Goal: Transaction & Acquisition: Purchase product/service

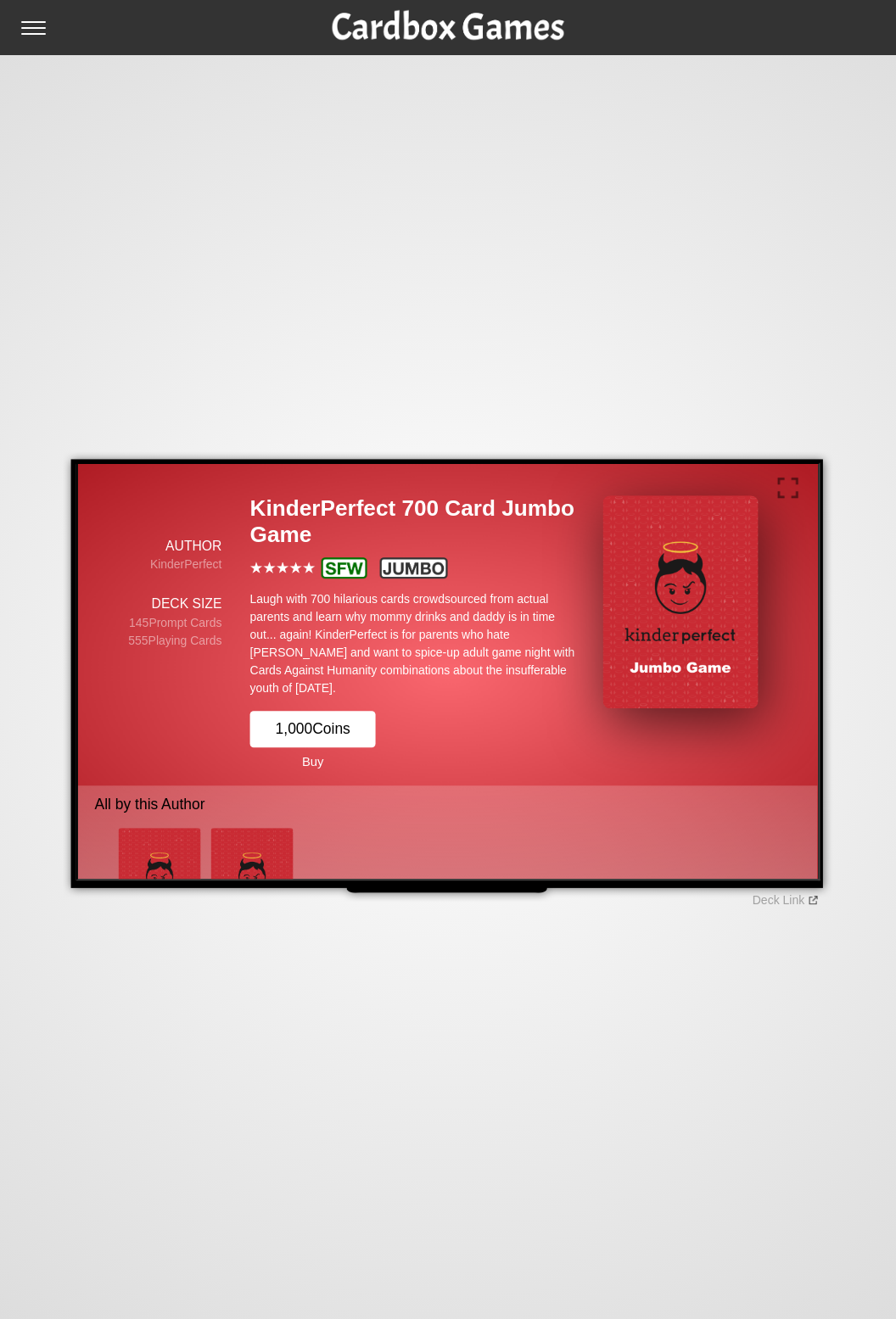
click at [502, 21] on img at bounding box center [448, 21] width 236 height 43
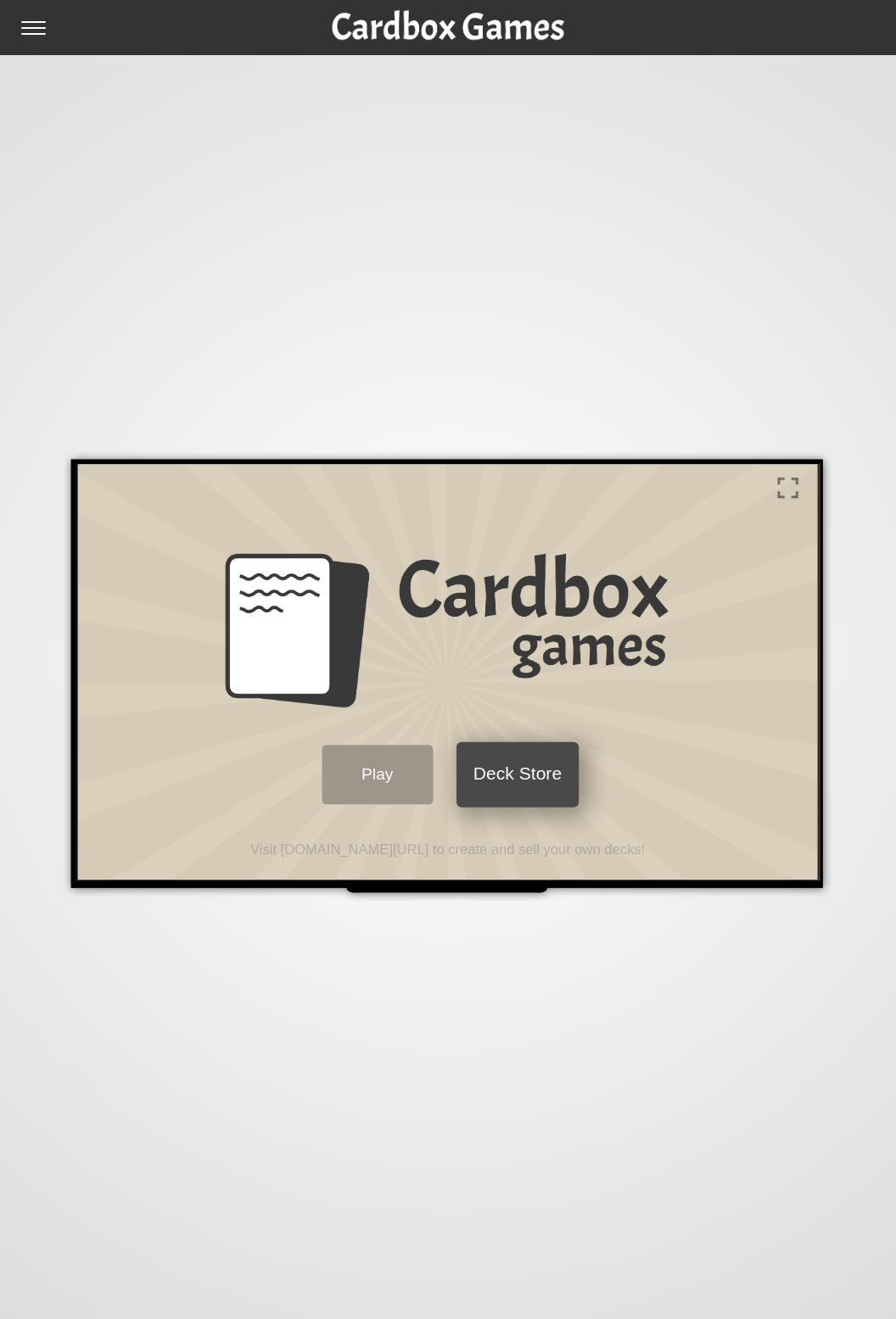
click at [549, 782] on button "Deck Store" at bounding box center [516, 773] width 122 height 65
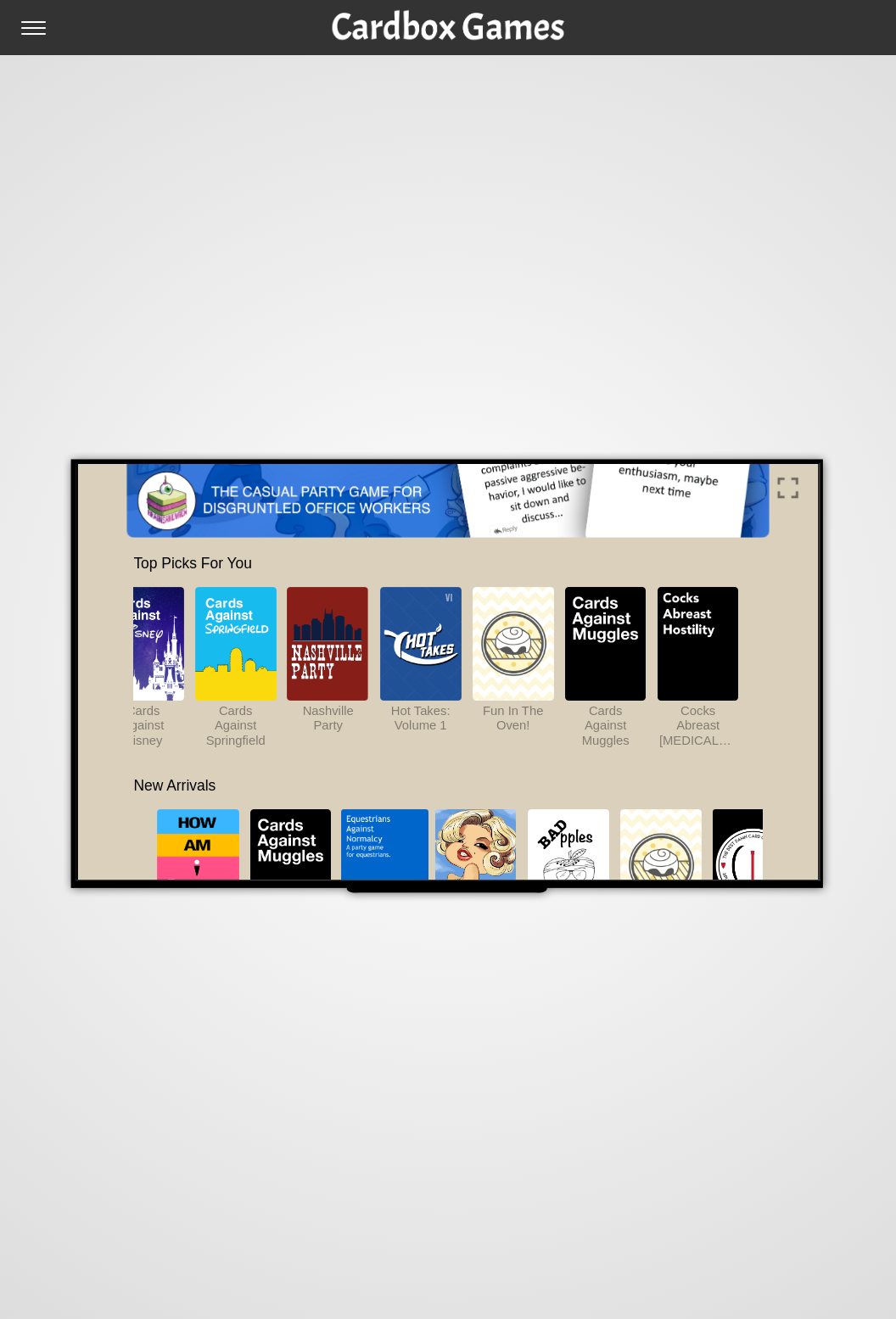
scroll to position [0, 423]
click at [855, 790] on div "🏠 Homepage 🍎 Apple TV 🔥 Fire TV 🤔 FAQ Deck Link" at bounding box center [448, 660] width 896 height 1319
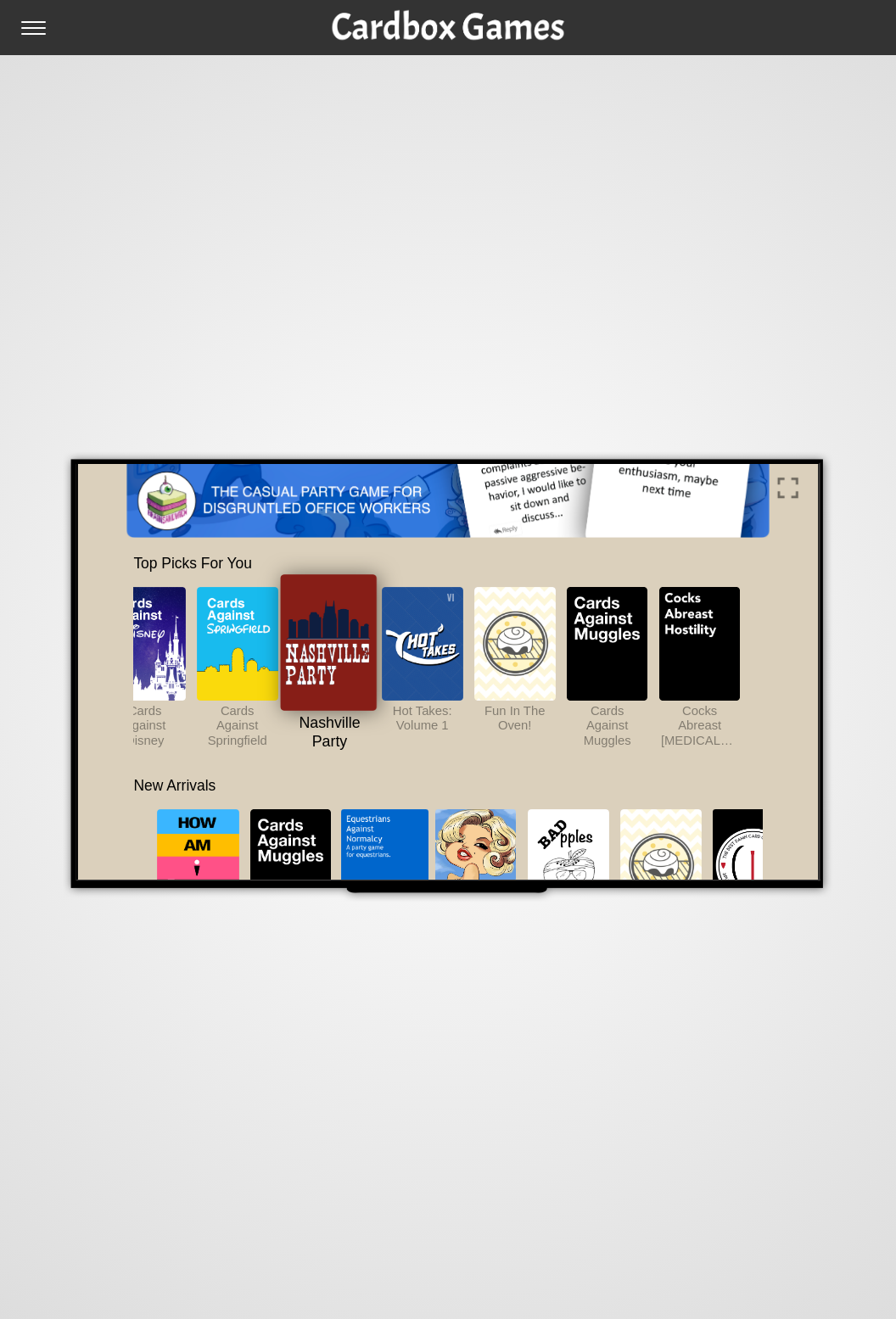
click at [338, 648] on img at bounding box center [327, 639] width 100 height 136
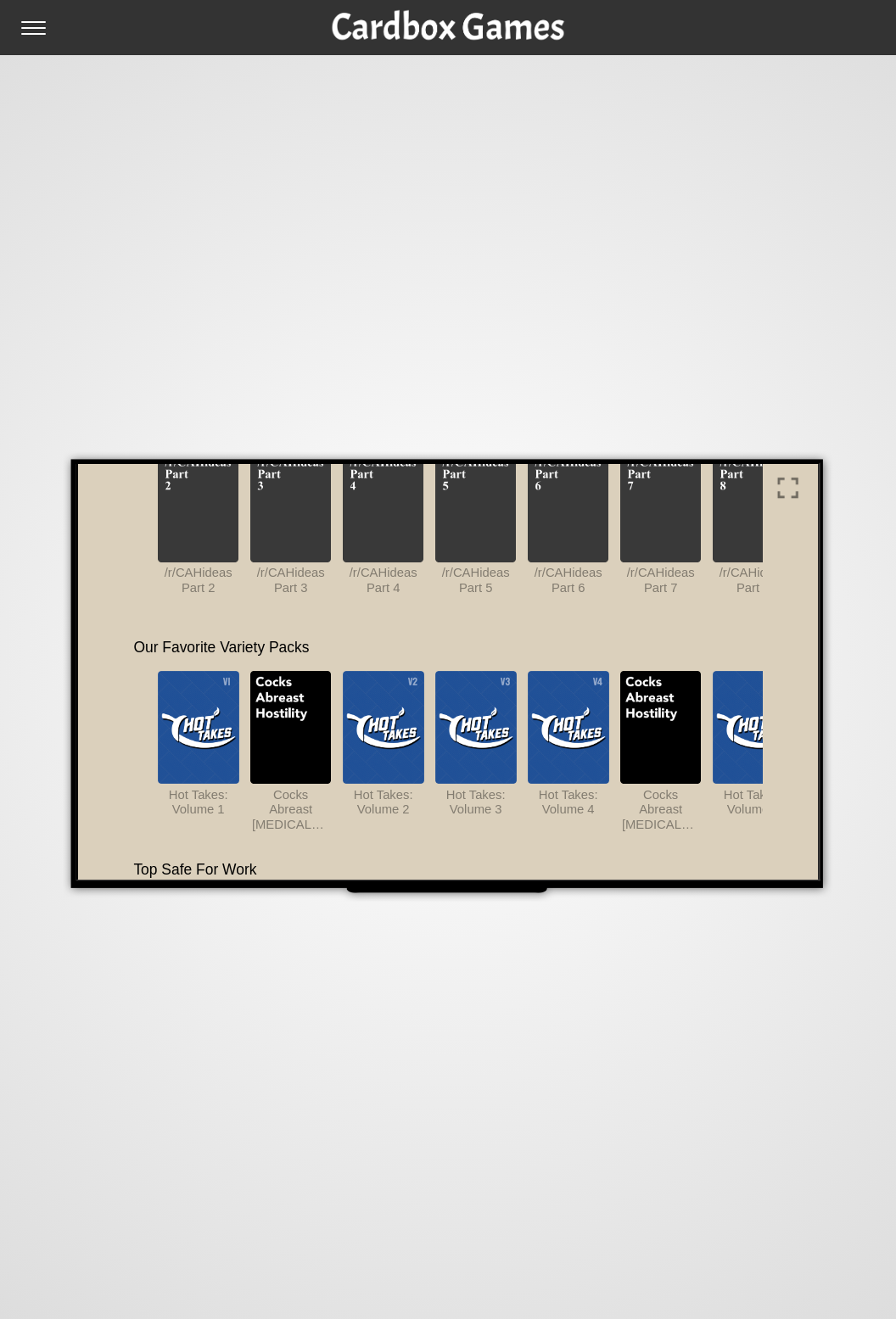
scroll to position [775, 0]
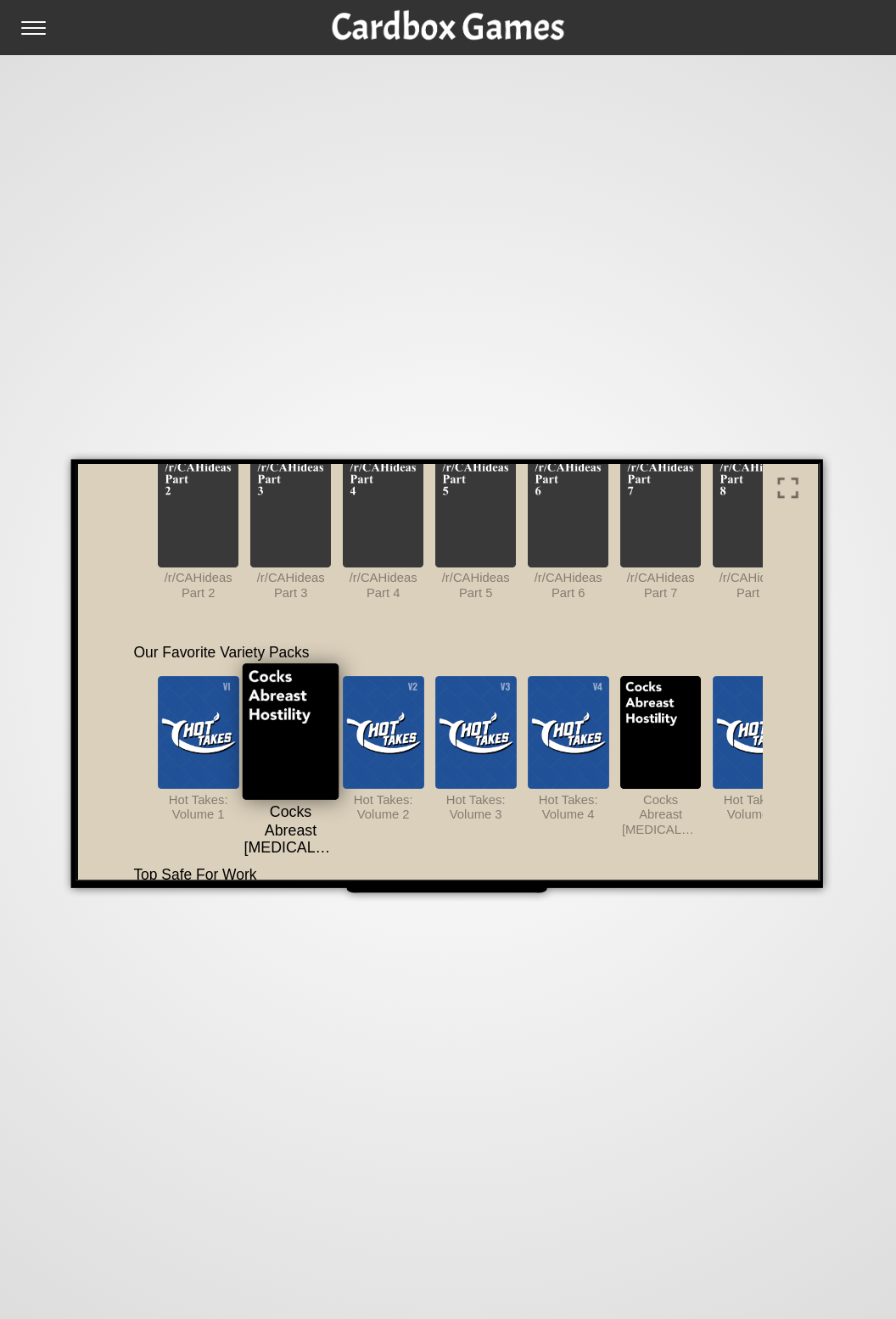
click at [292, 722] on img at bounding box center [288, 729] width 96 height 136
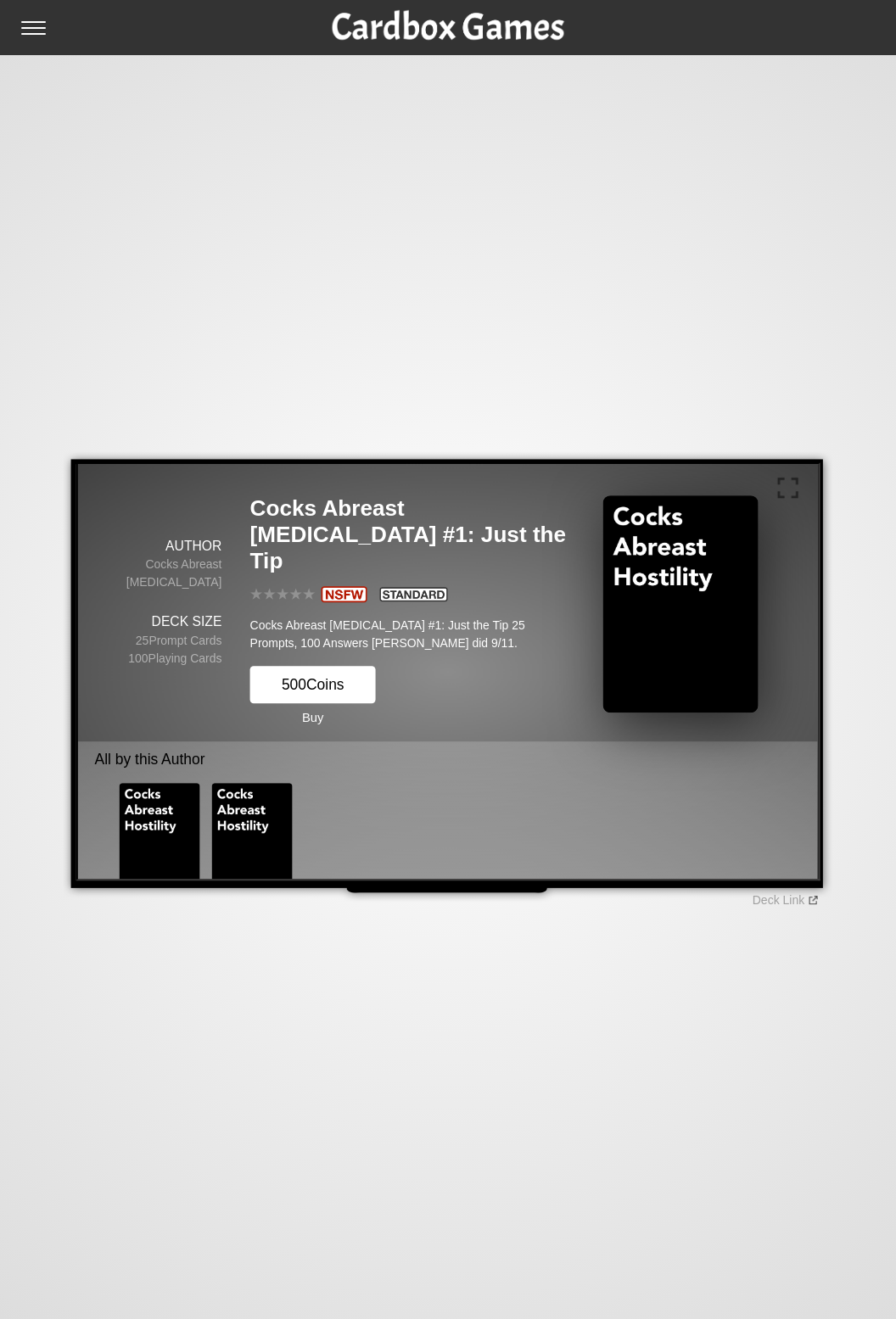
click at [688, 599] on img at bounding box center [678, 602] width 156 height 217
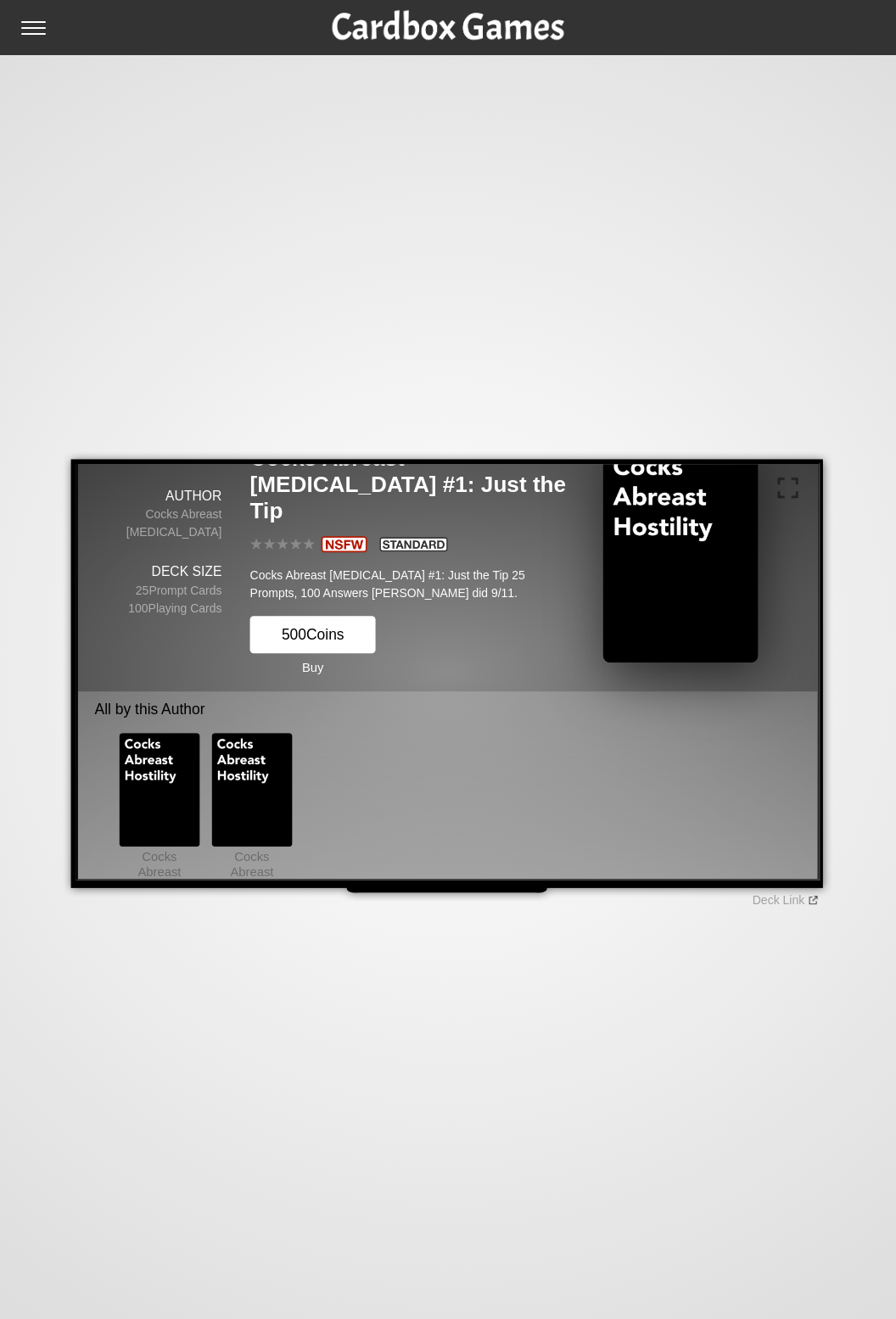
scroll to position [68, 0]
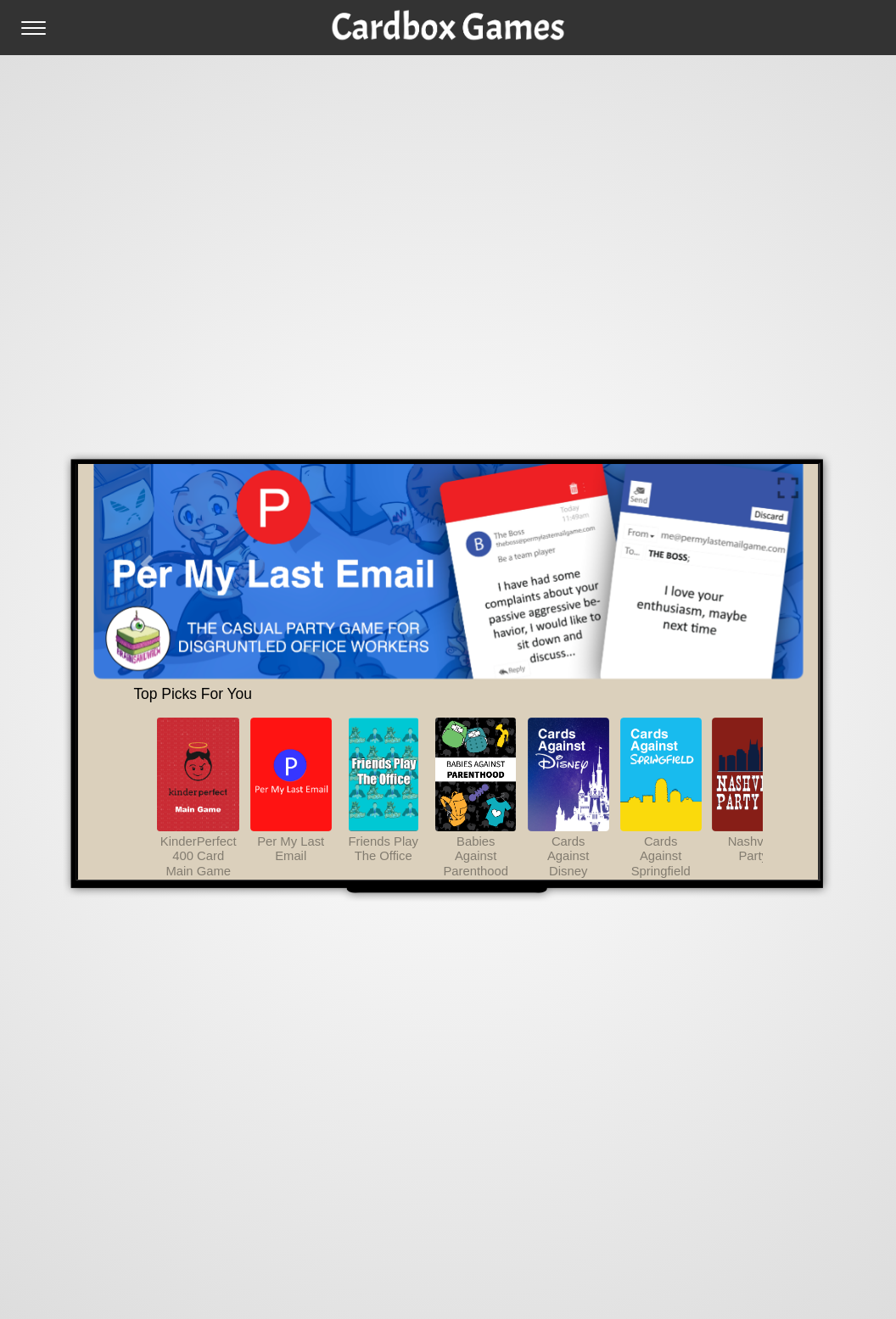
click at [712, 570] on link "Next" at bounding box center [747, 561] width 106 height 230
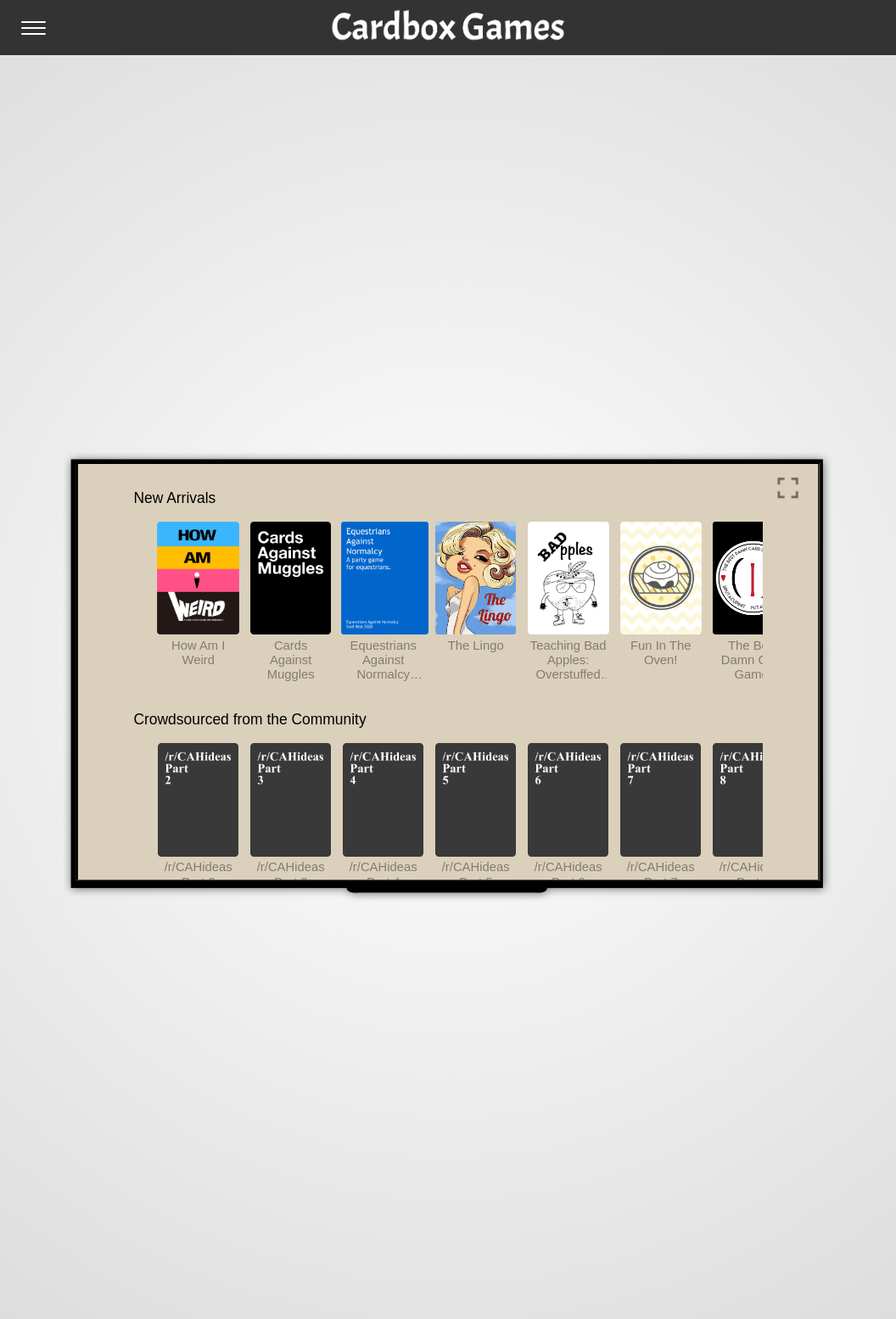
scroll to position [487, 0]
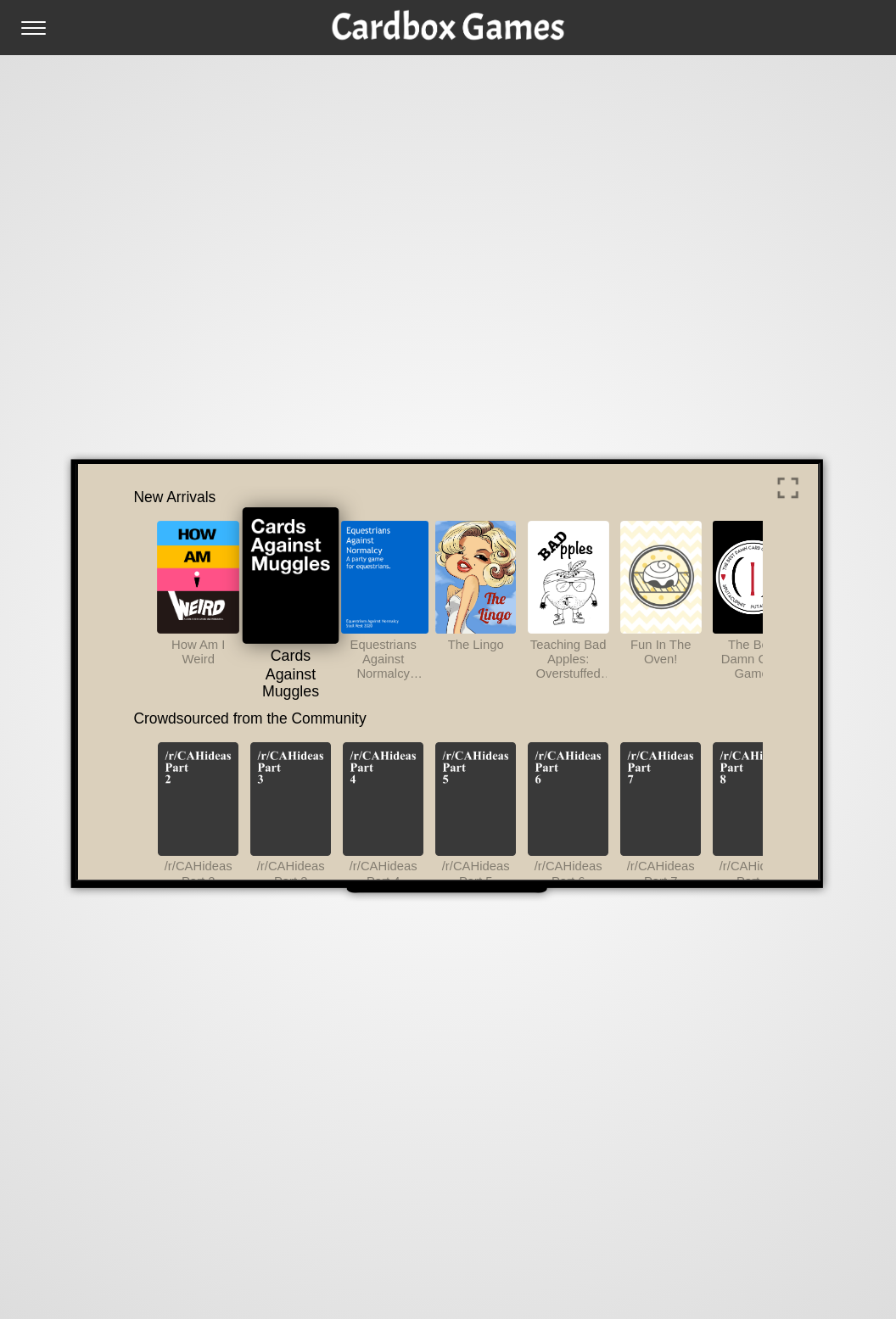
click at [282, 585] on img at bounding box center [288, 574] width 96 height 136
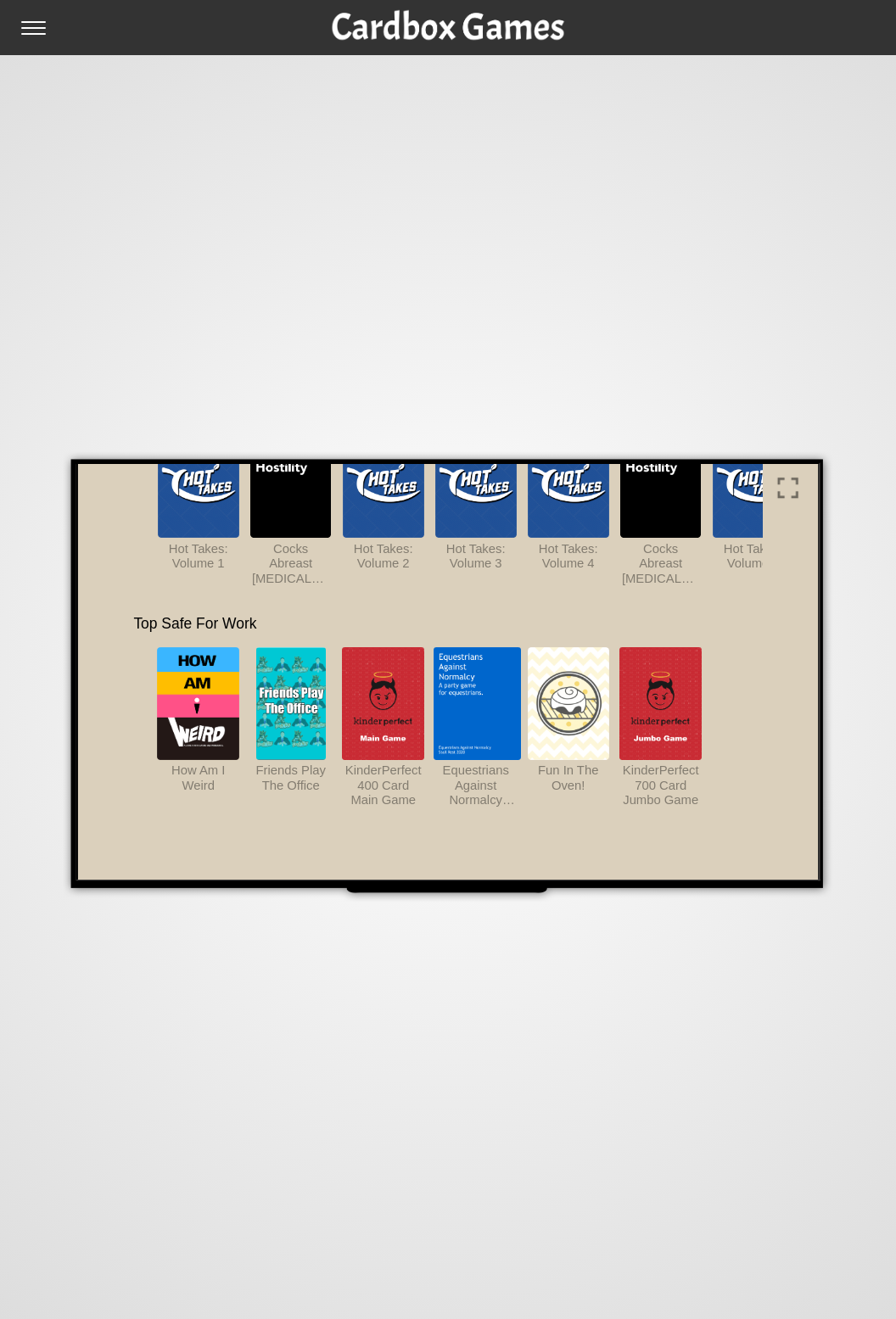
scroll to position [1029, 0]
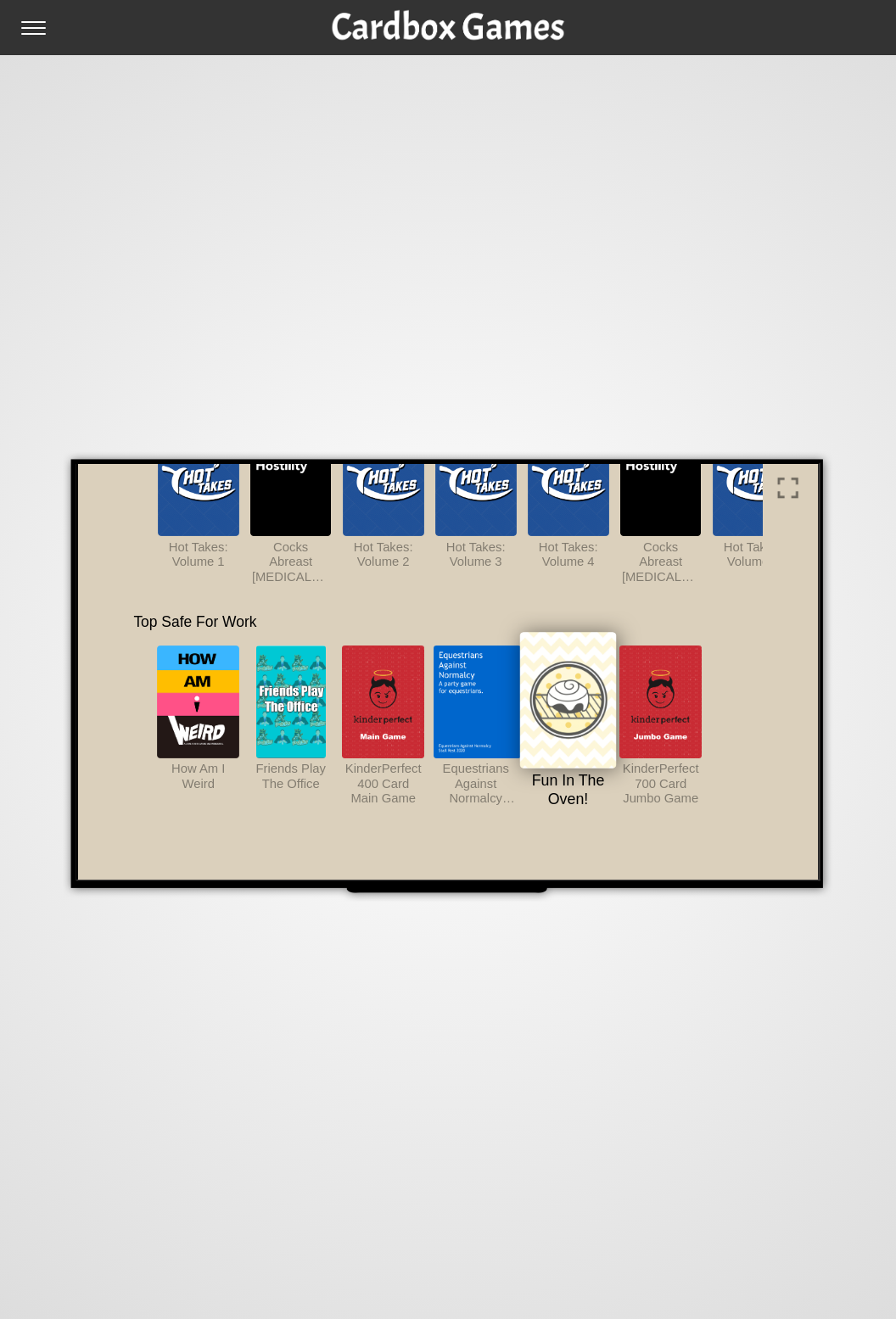
click at [605, 711] on img at bounding box center [565, 699] width 97 height 136
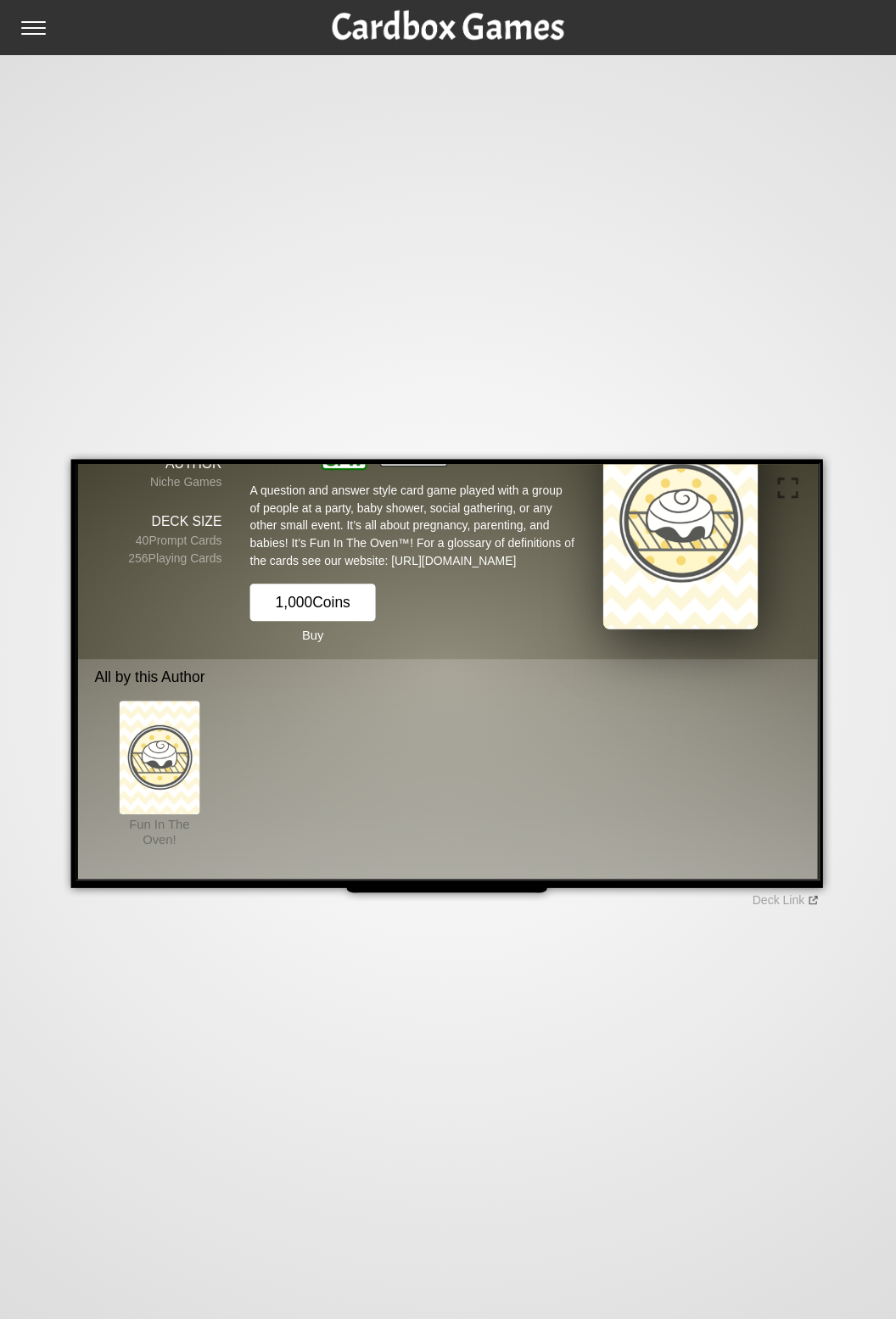
scroll to position [83, 0]
click at [825, 1299] on div "🏠 Homepage 🍎 Apple TV 🔥 Fire TV 🤔 FAQ Deck Link" at bounding box center [448, 660] width 896 height 1319
click at [843, 1318] on div "🏠 Homepage 🍎 Apple TV 🔥 Fire TV 🤔 FAQ Deck Link" at bounding box center [448, 660] width 896 height 1319
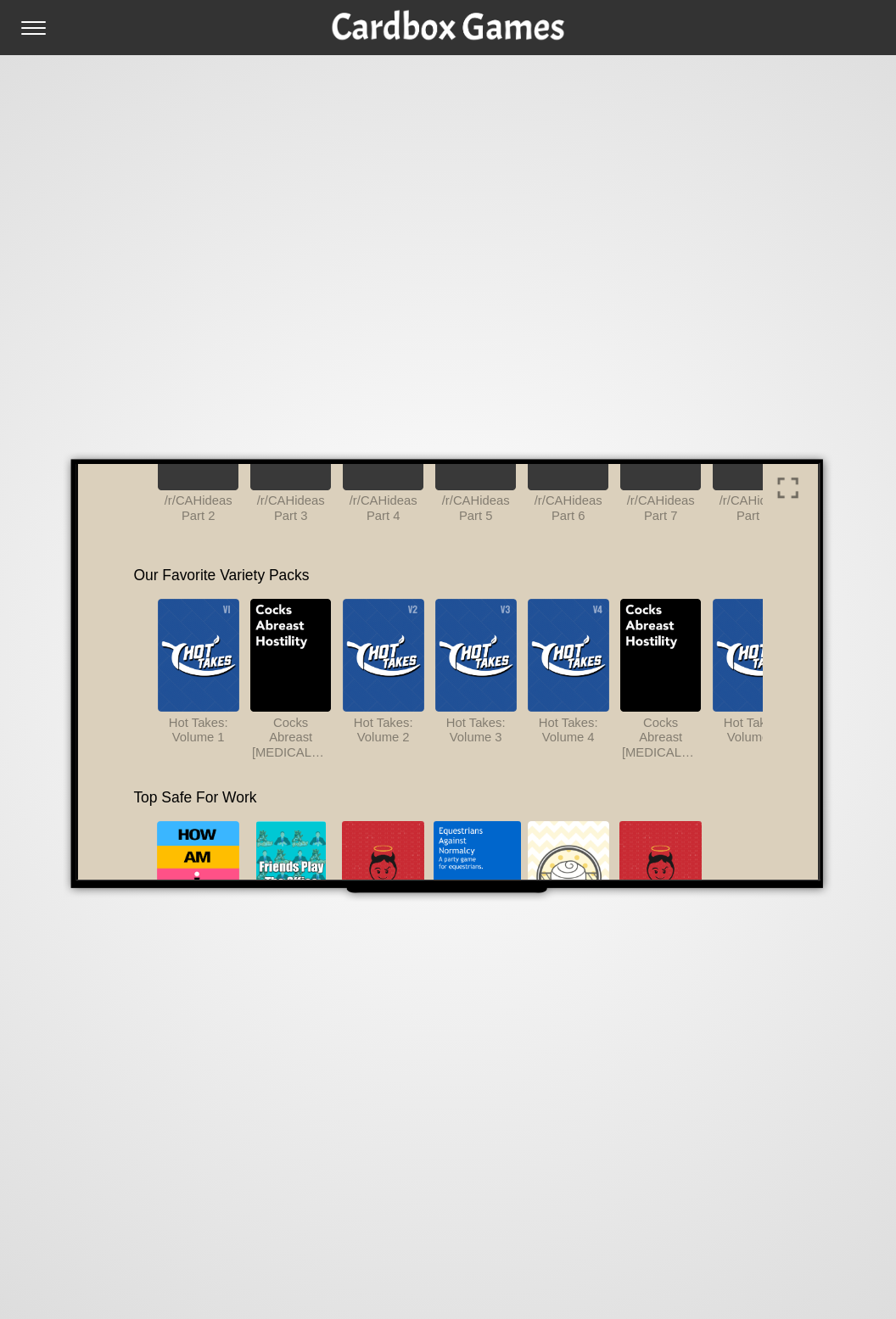
scroll to position [1029, 0]
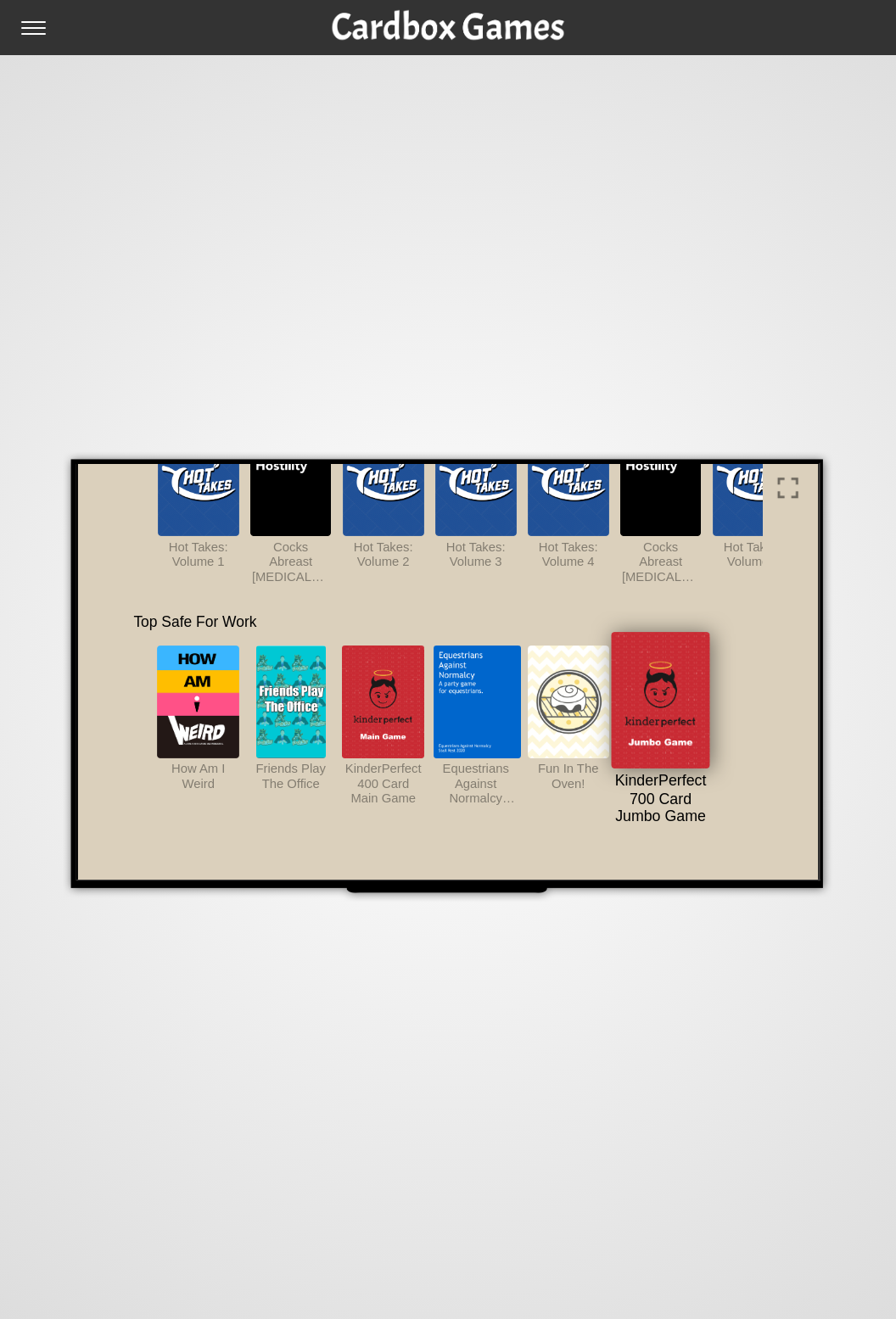
click at [659, 675] on img at bounding box center [657, 699] width 99 height 136
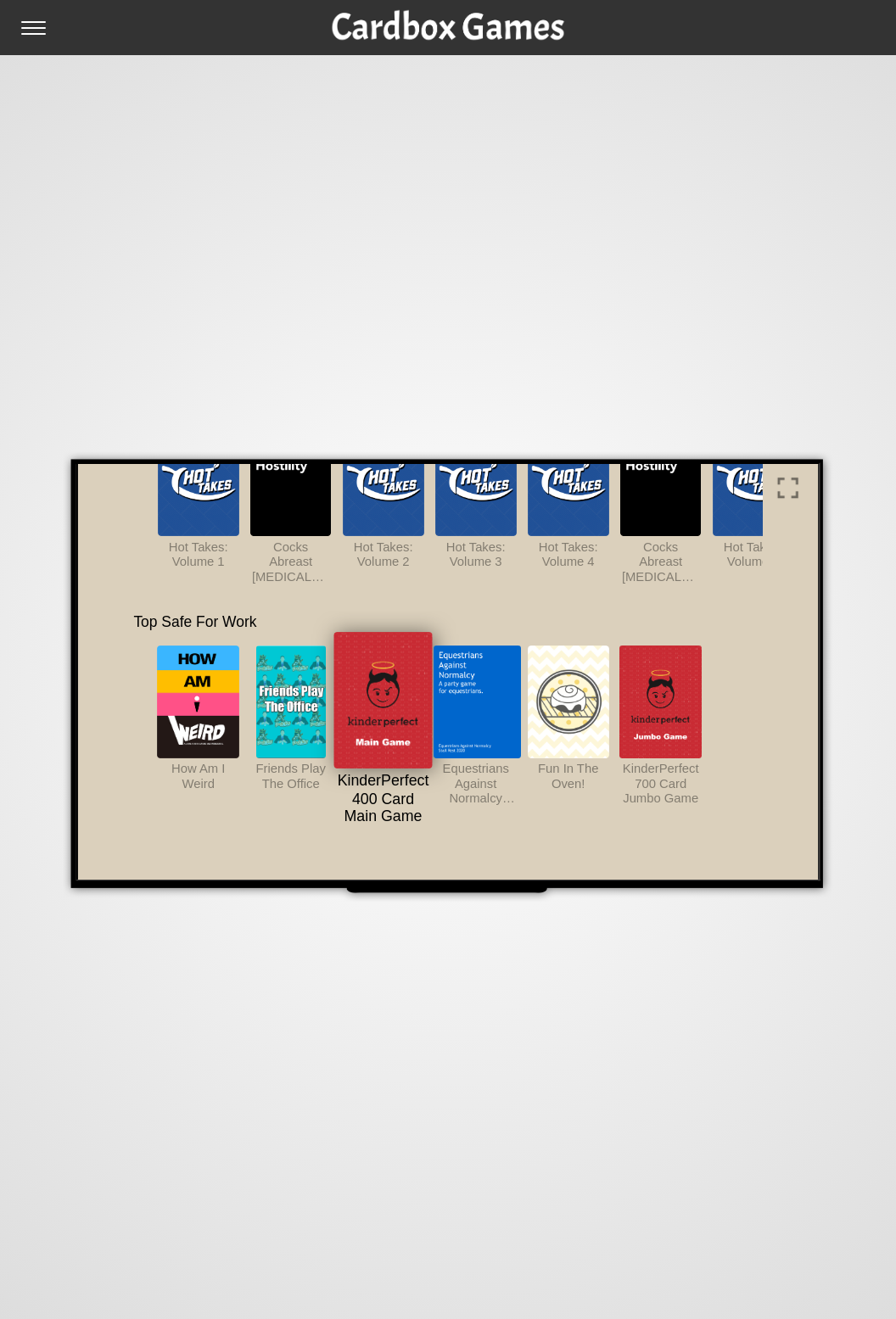
click at [393, 701] on img at bounding box center [380, 699] width 99 height 136
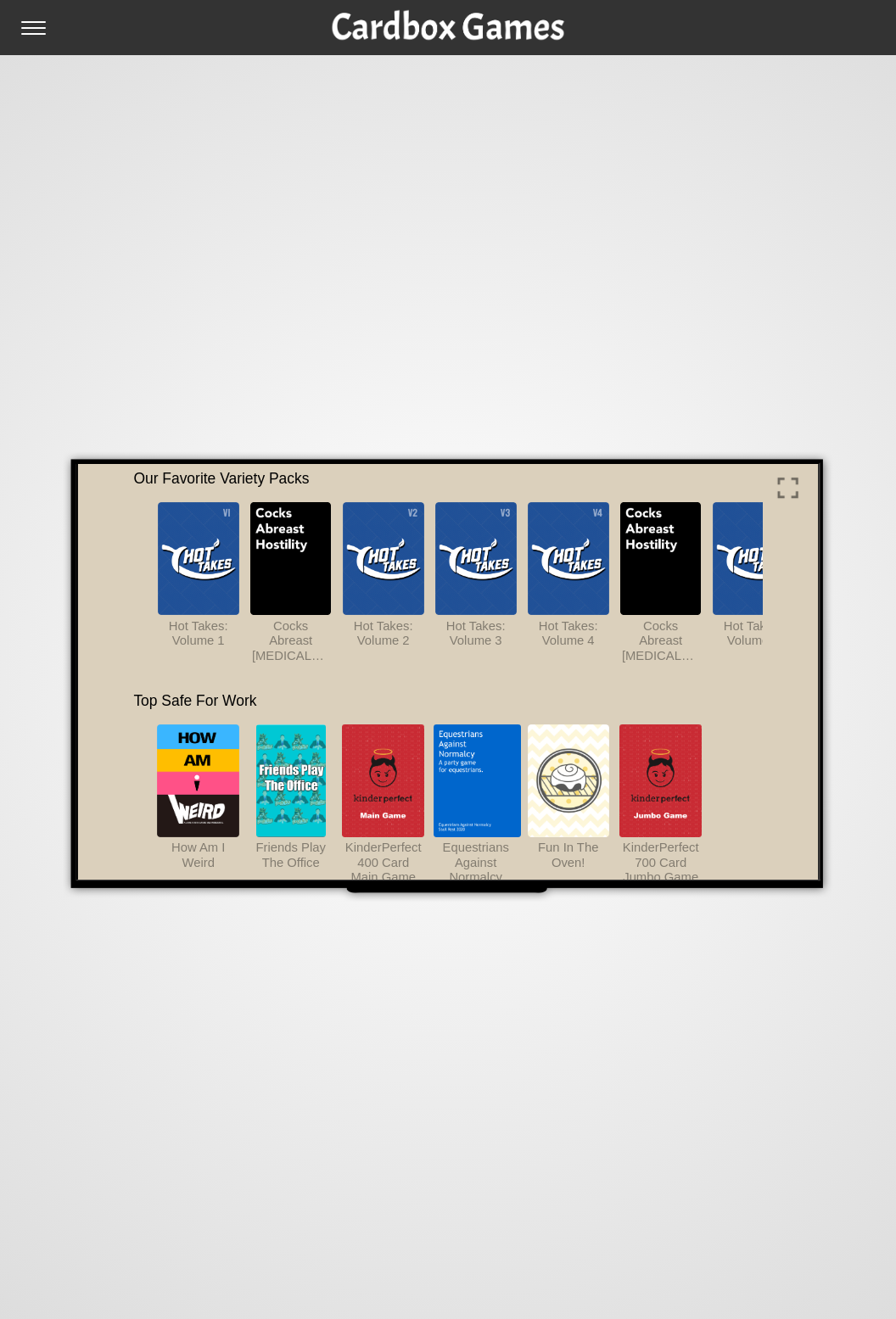
scroll to position [946, 0]
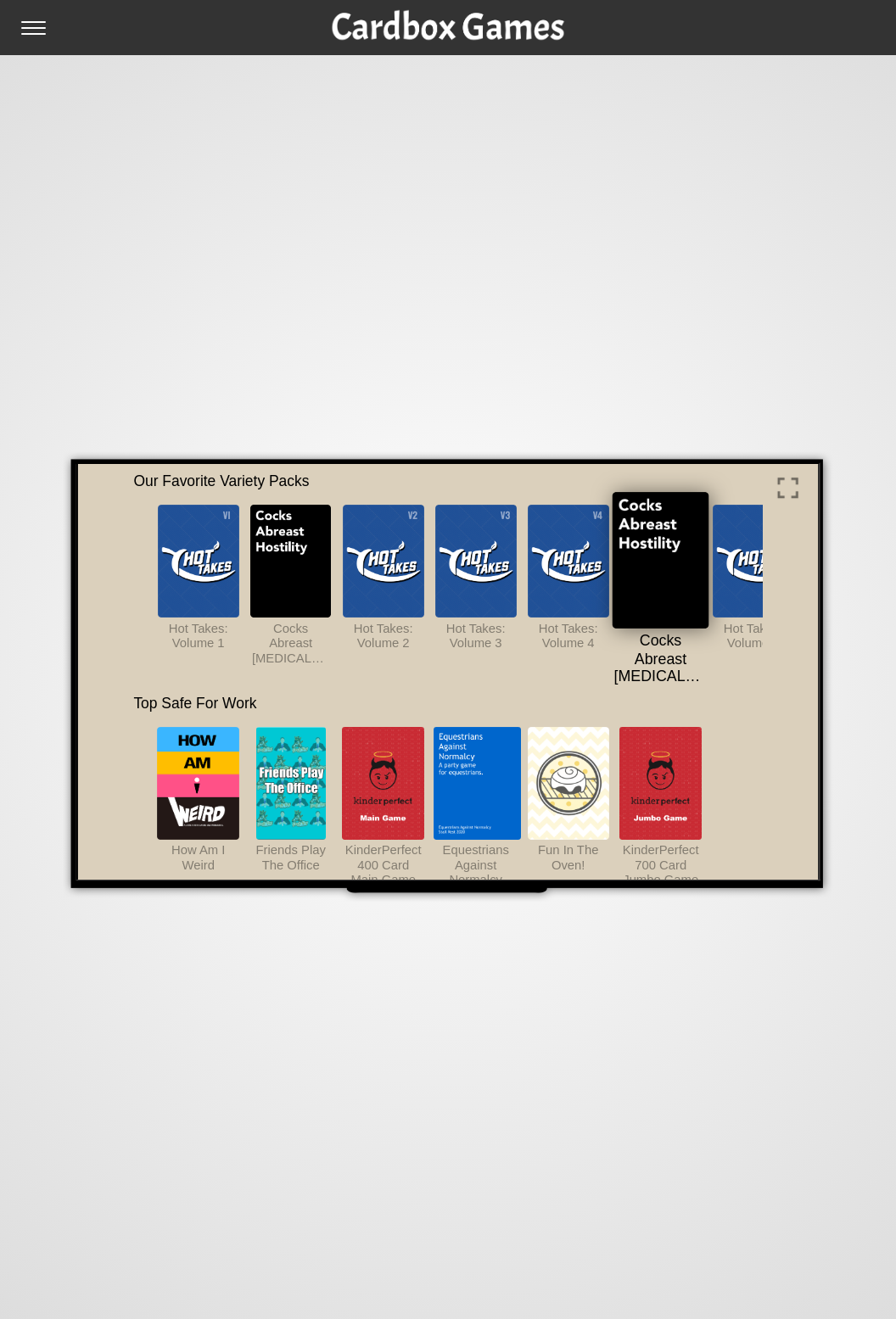
click at [668, 590] on img at bounding box center [658, 558] width 96 height 136
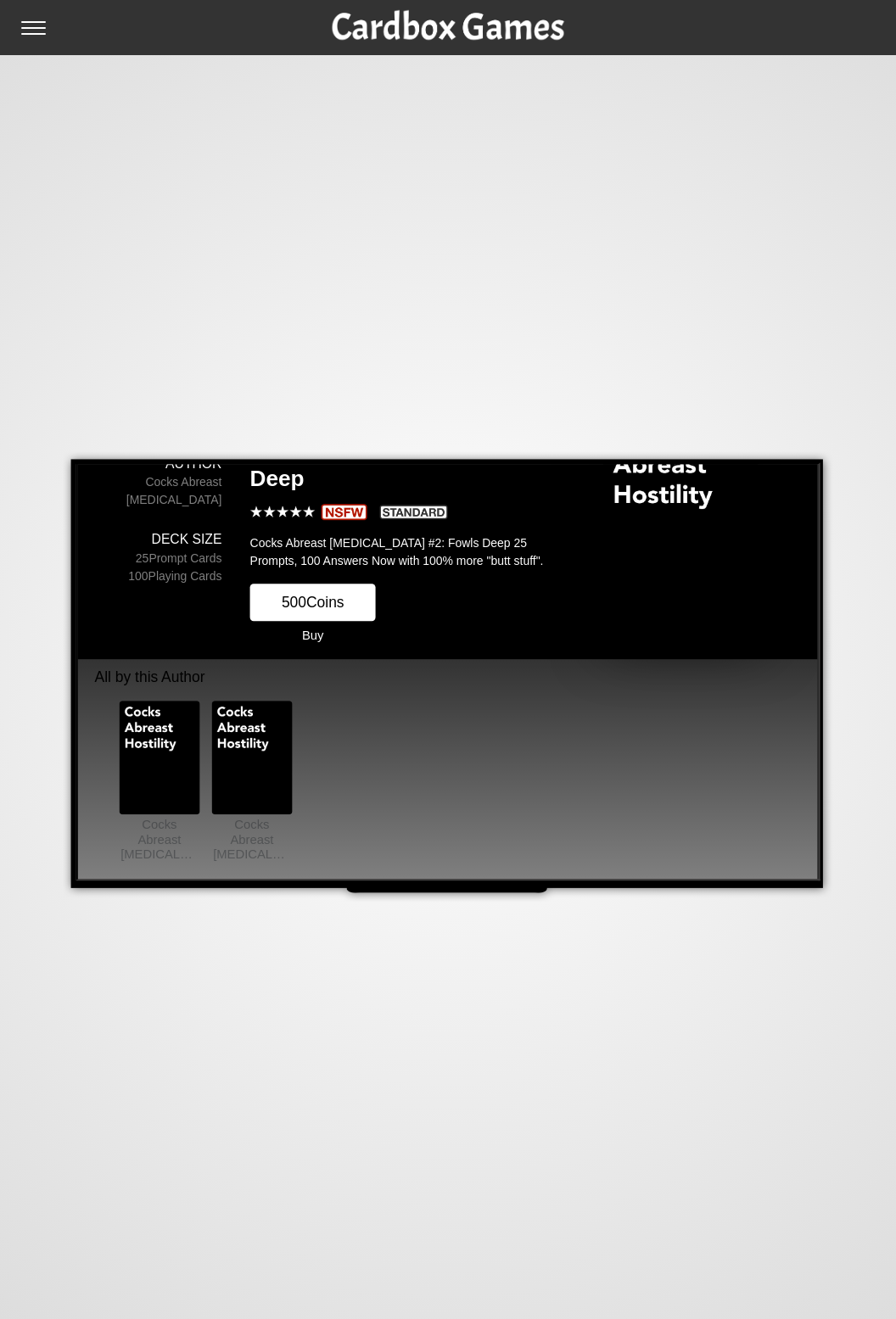
scroll to position [0, 0]
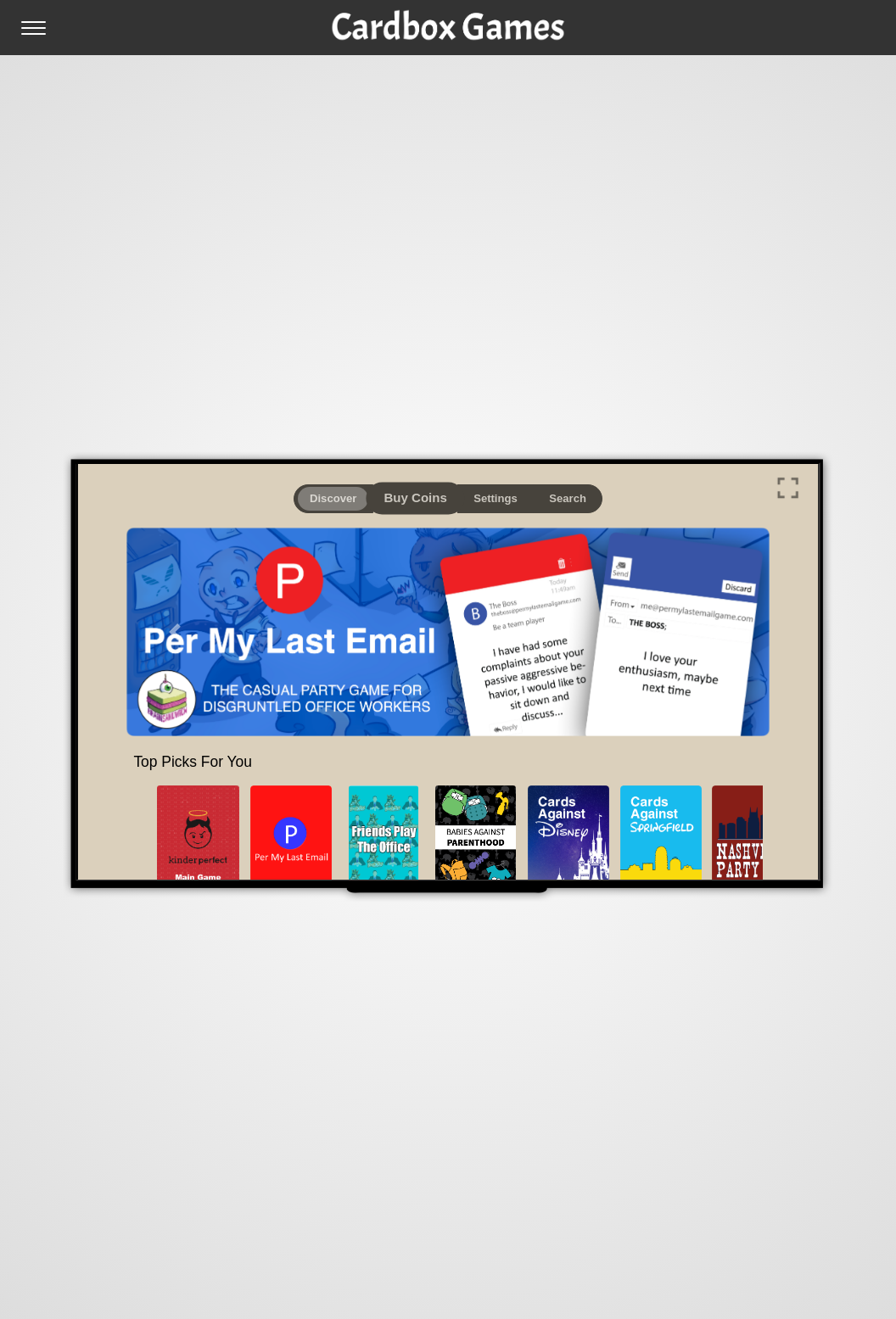
click at [410, 494] on button "Buy Coins" at bounding box center [412, 497] width 98 height 32
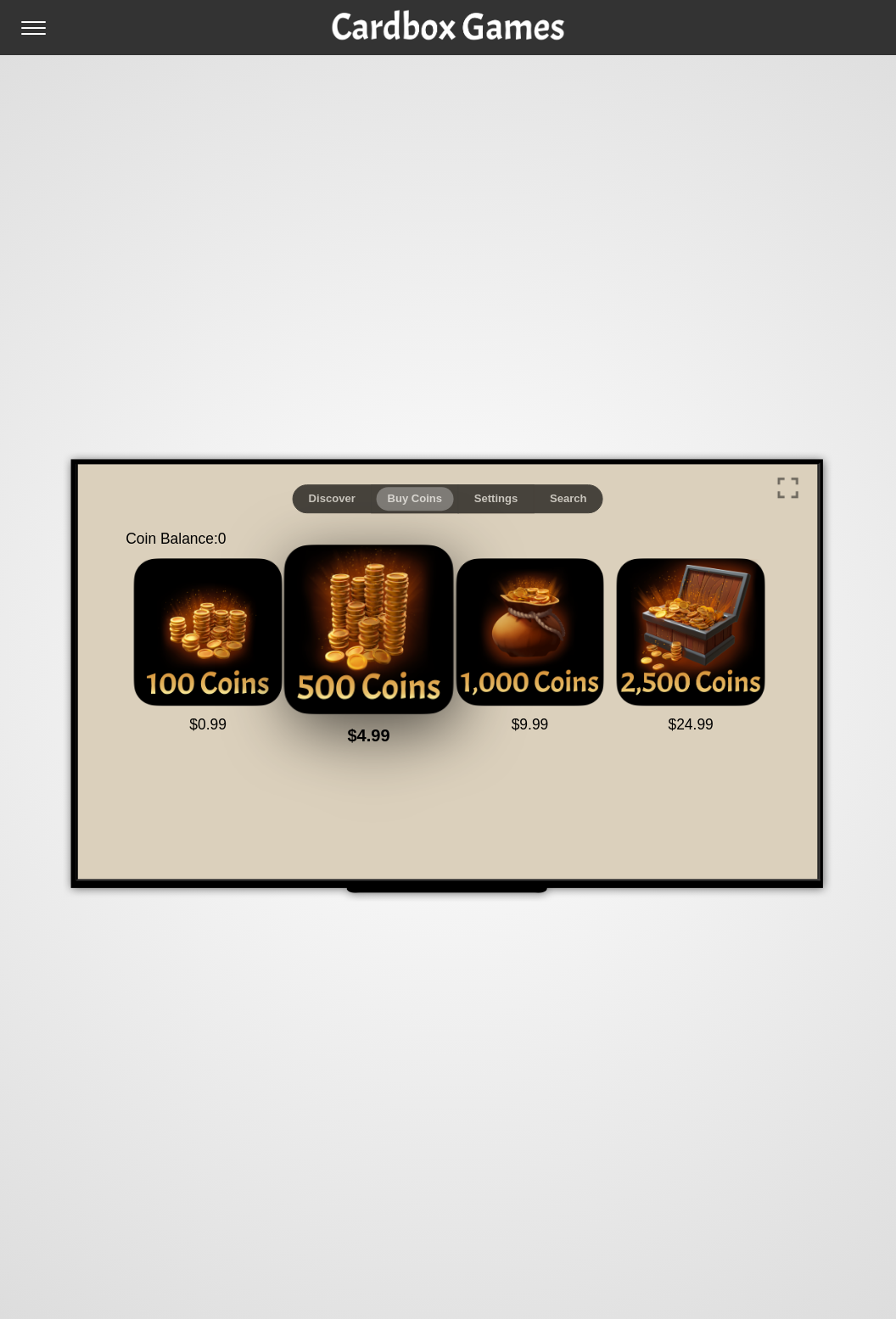
click at [390, 670] on img at bounding box center [367, 628] width 187 height 187
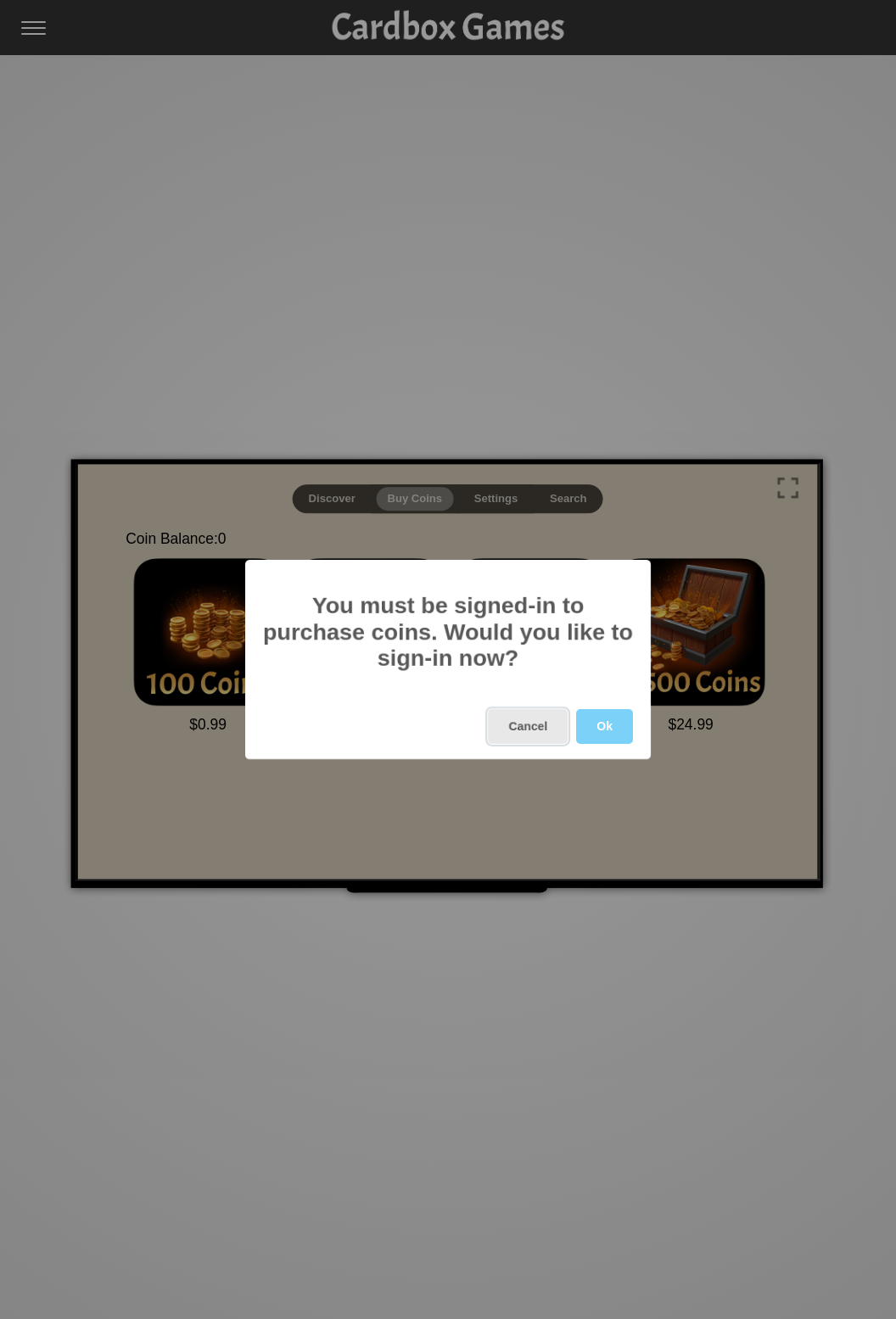
click at [545, 734] on button "Cancel" at bounding box center [528, 726] width 80 height 35
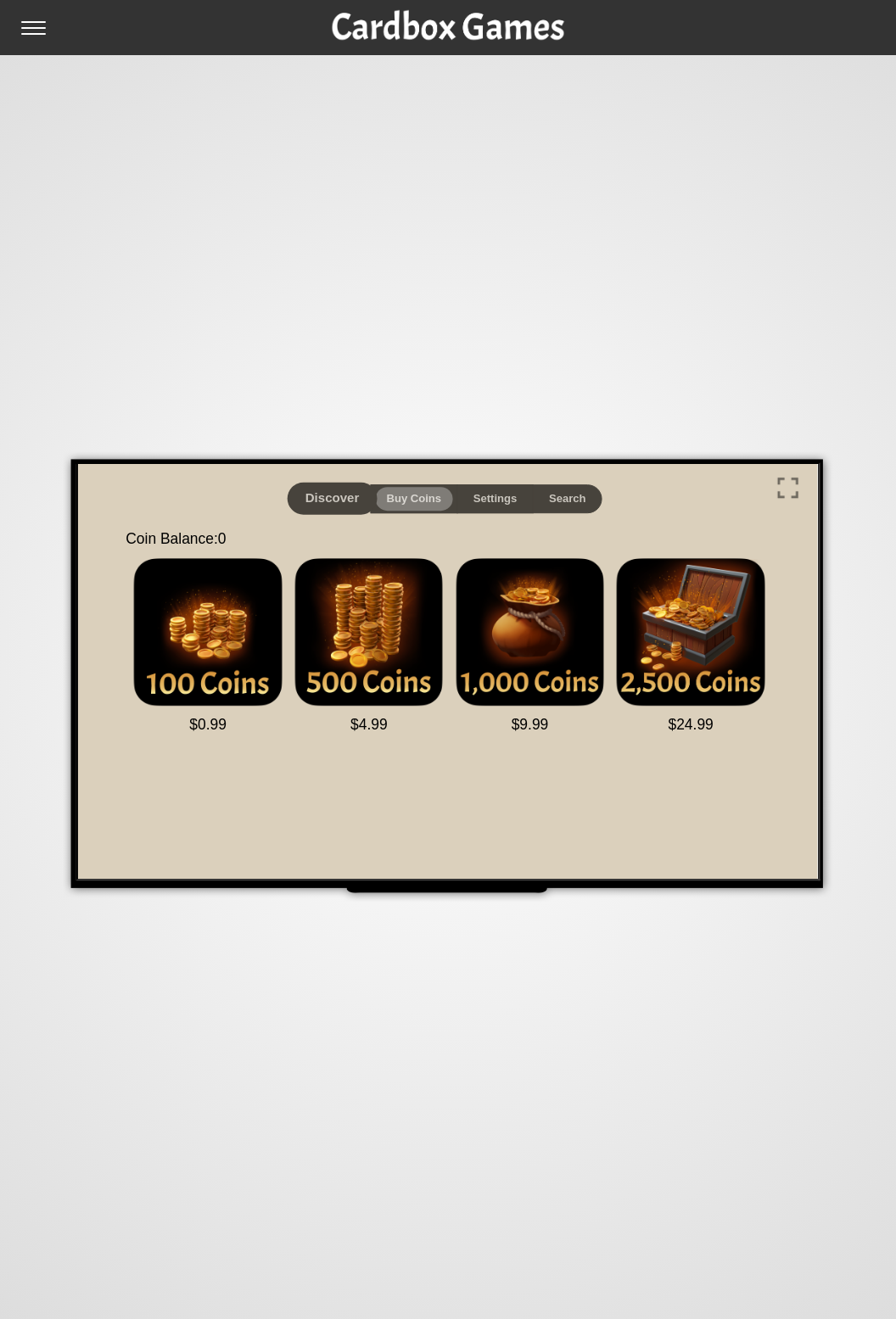
click at [357, 490] on button "Discover" at bounding box center [329, 497] width 90 height 32
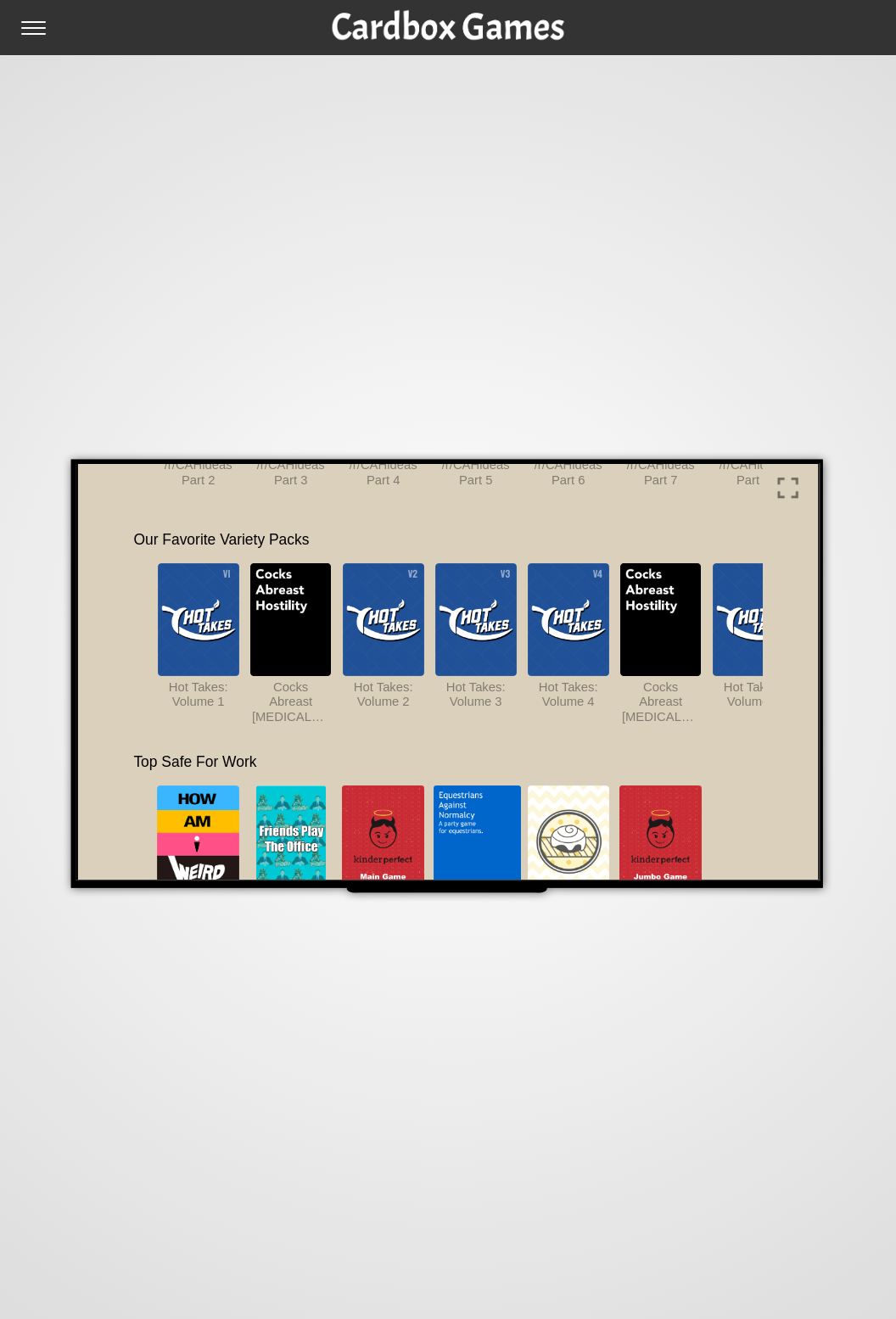
scroll to position [894, 0]
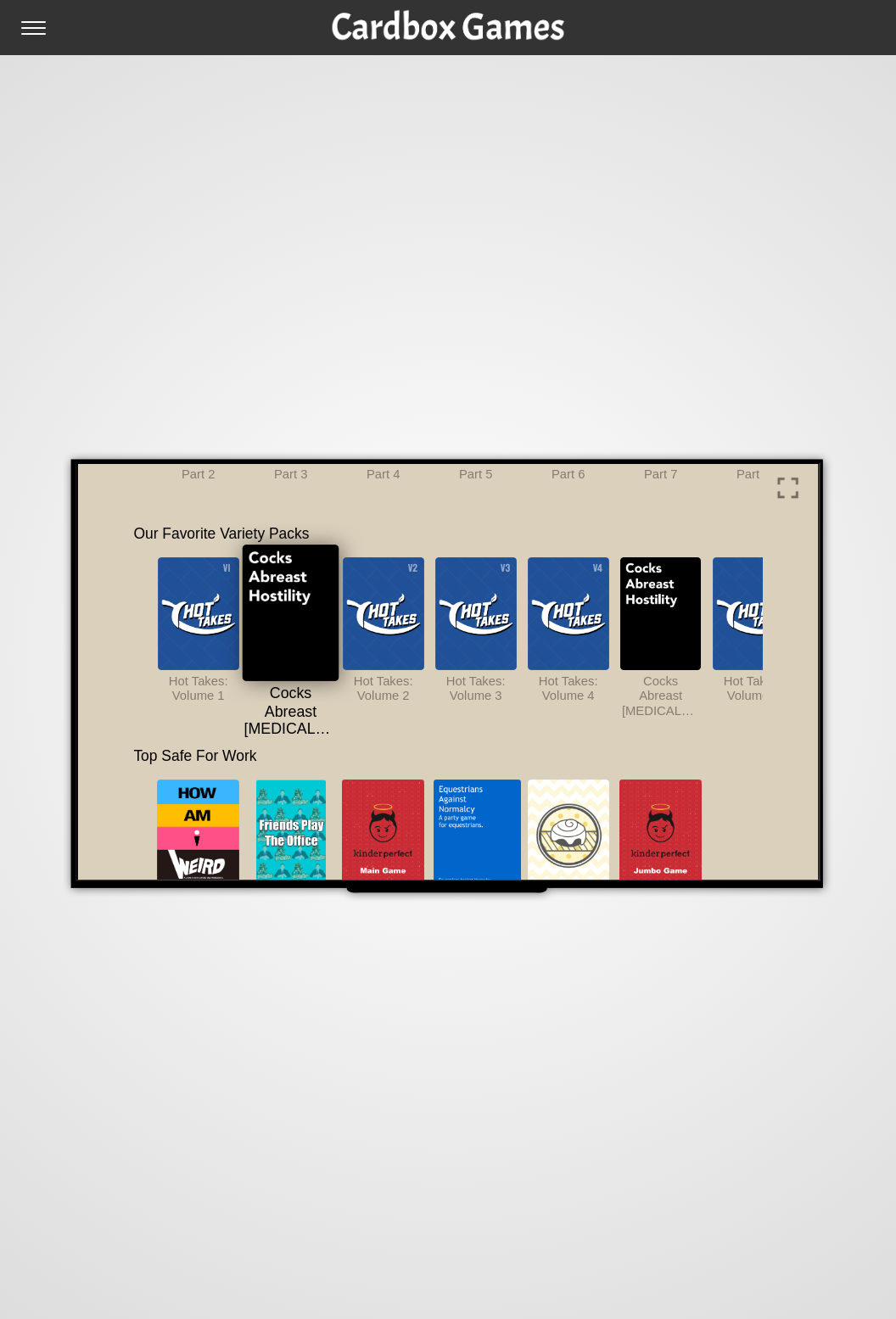
click at [295, 607] on img at bounding box center [288, 610] width 96 height 136
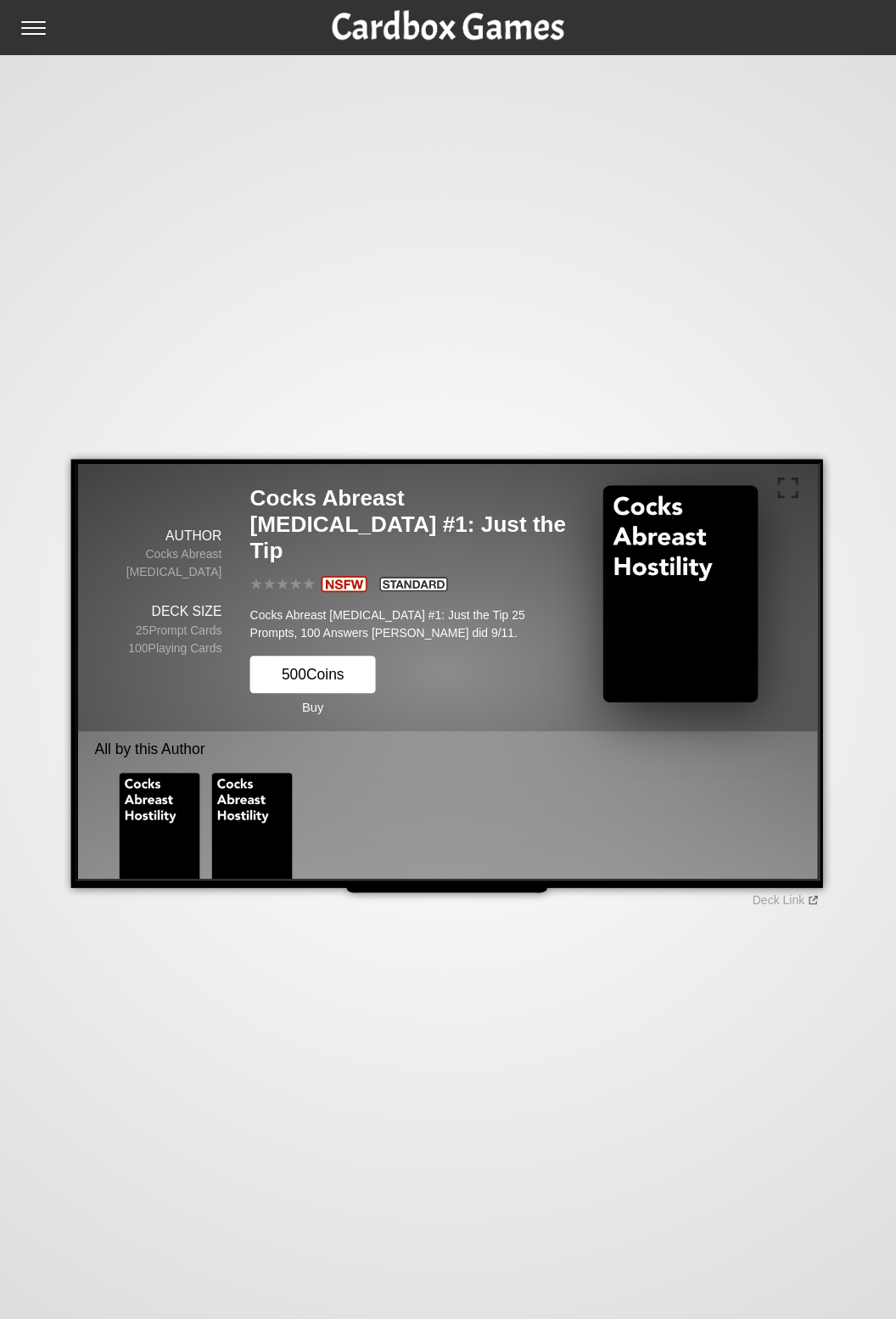
scroll to position [9, 0]
click at [336, 655] on button "500 Coins" at bounding box center [310, 673] width 126 height 37
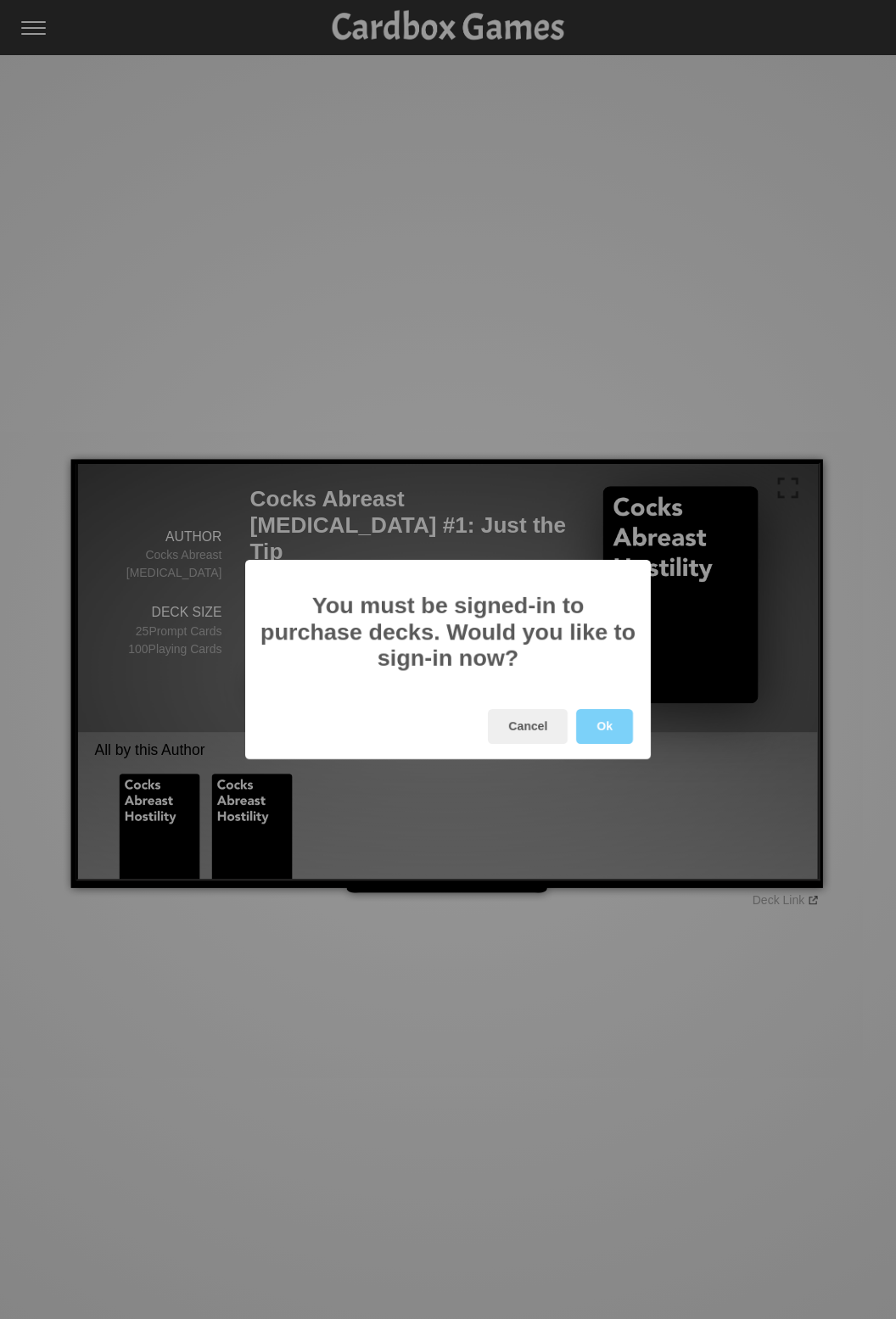
click at [600, 719] on button "Ok" at bounding box center [604, 726] width 56 height 35
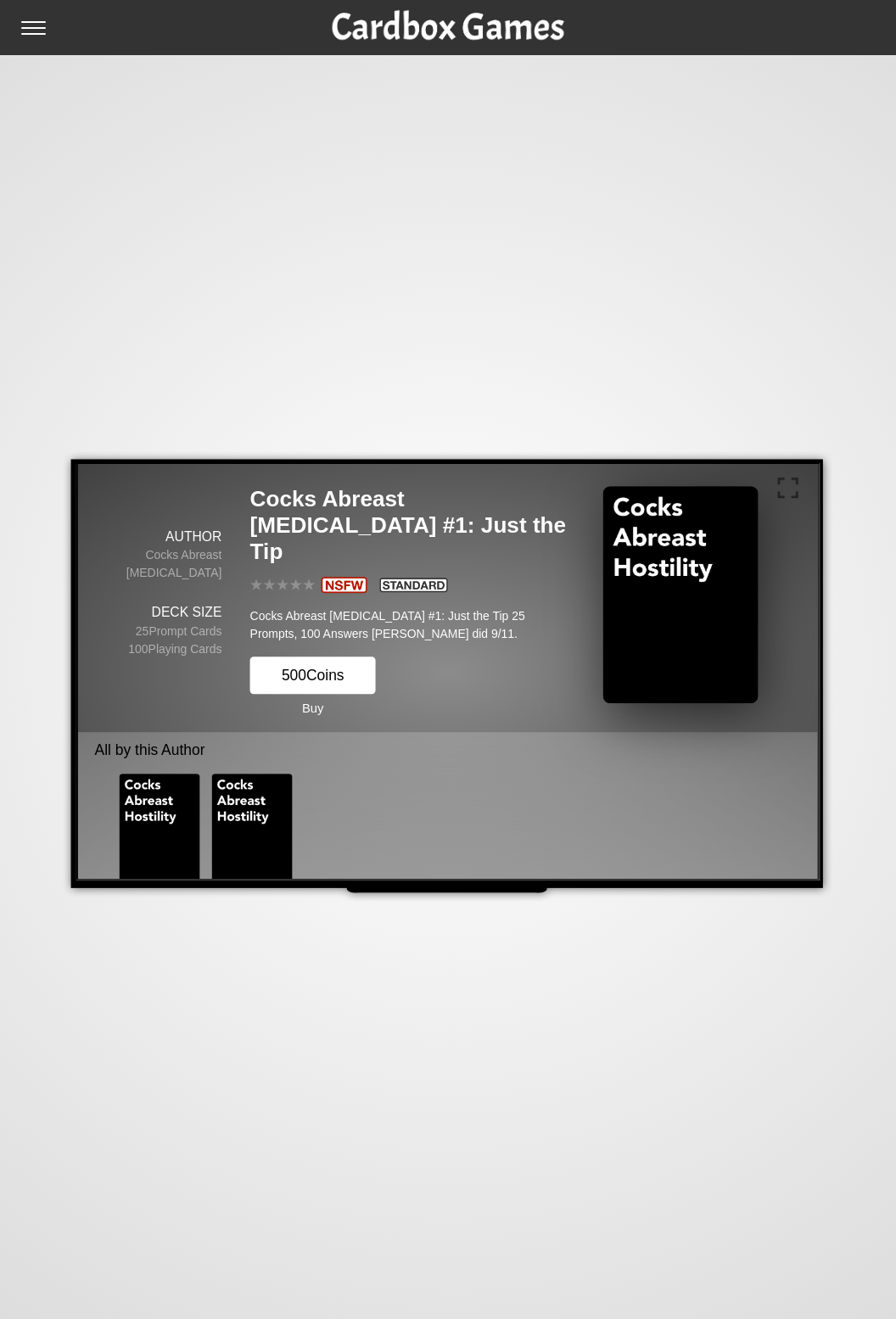
scroll to position [0, 0]
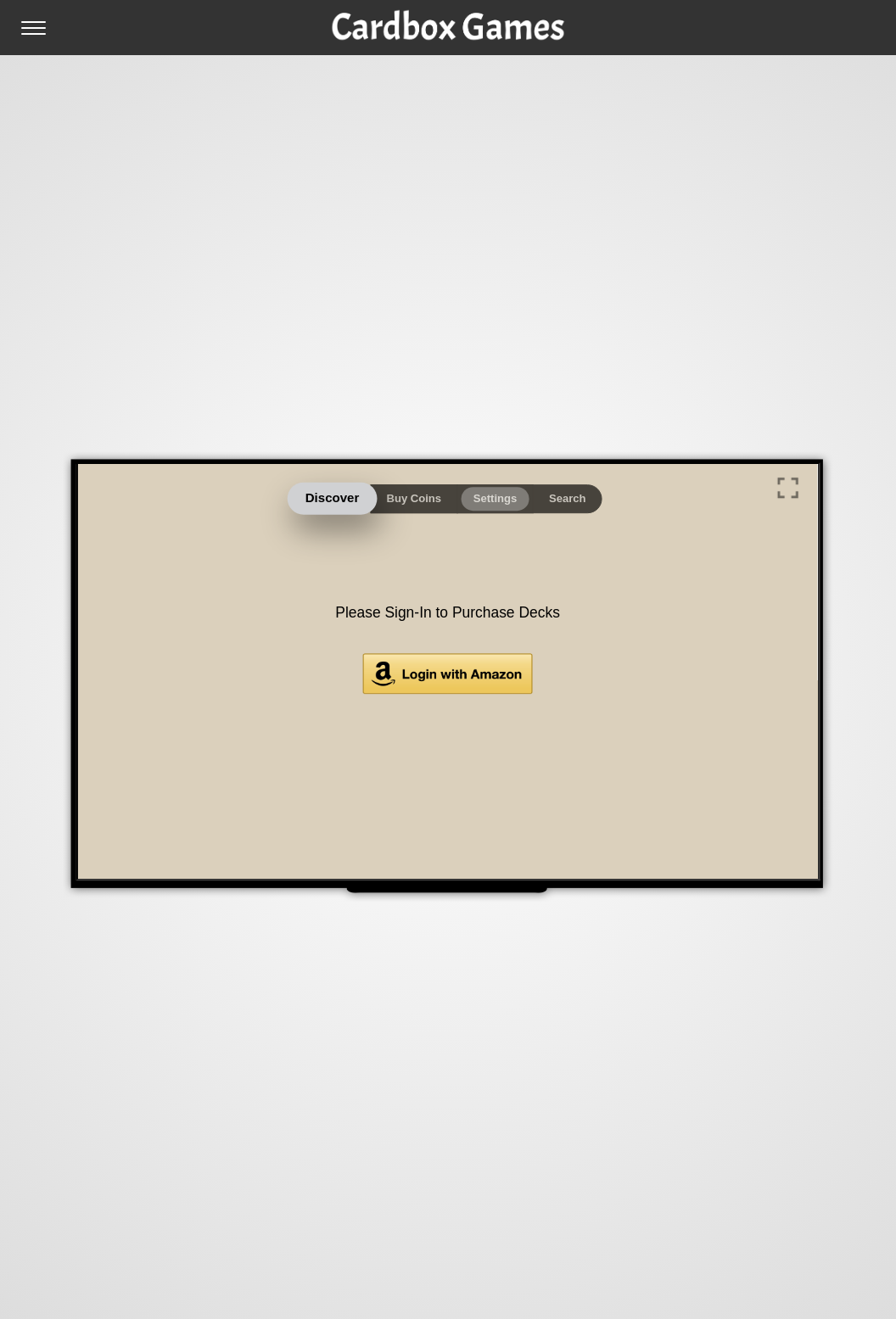
click at [329, 488] on button "Discover" at bounding box center [329, 497] width 90 height 32
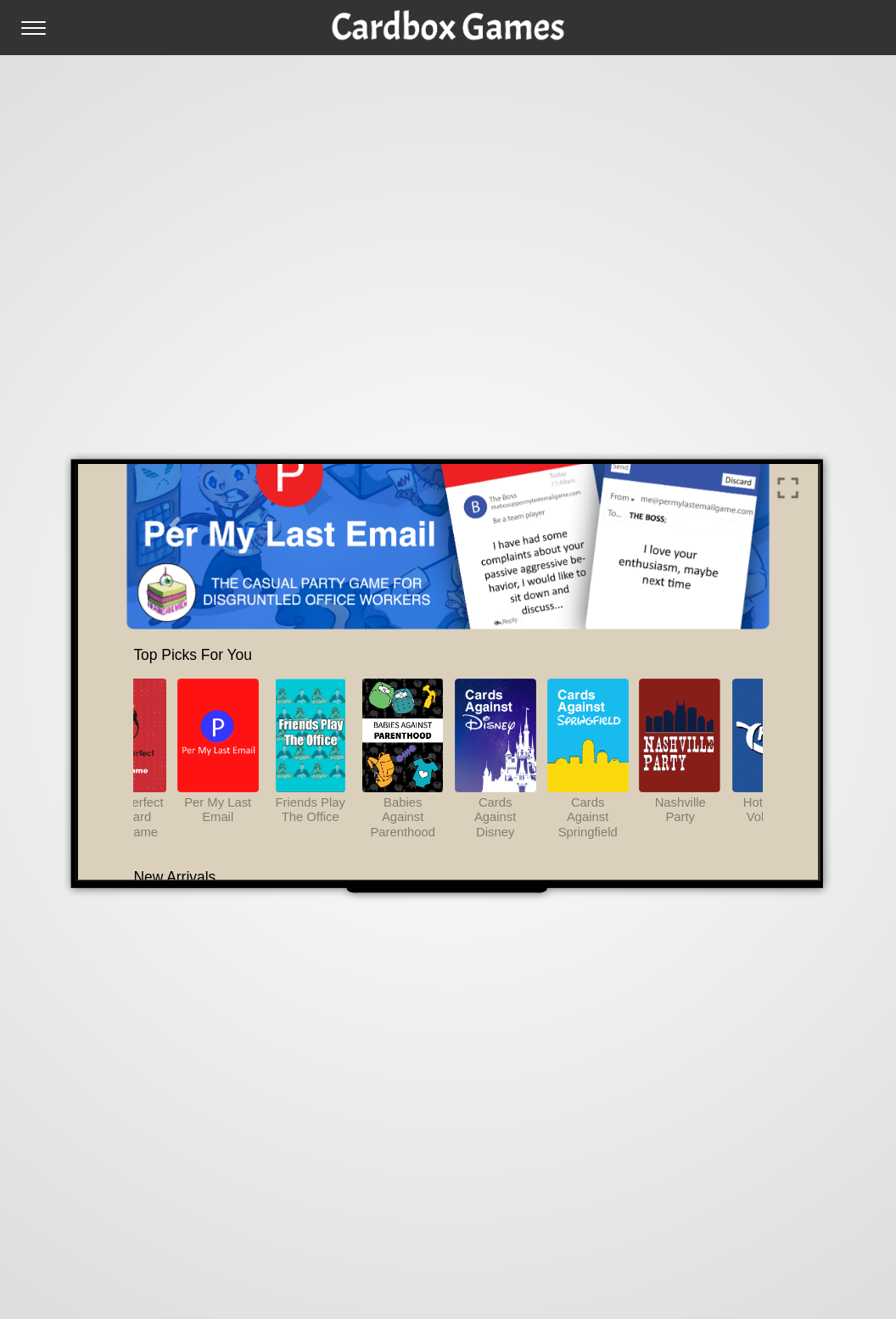
scroll to position [0, 64]
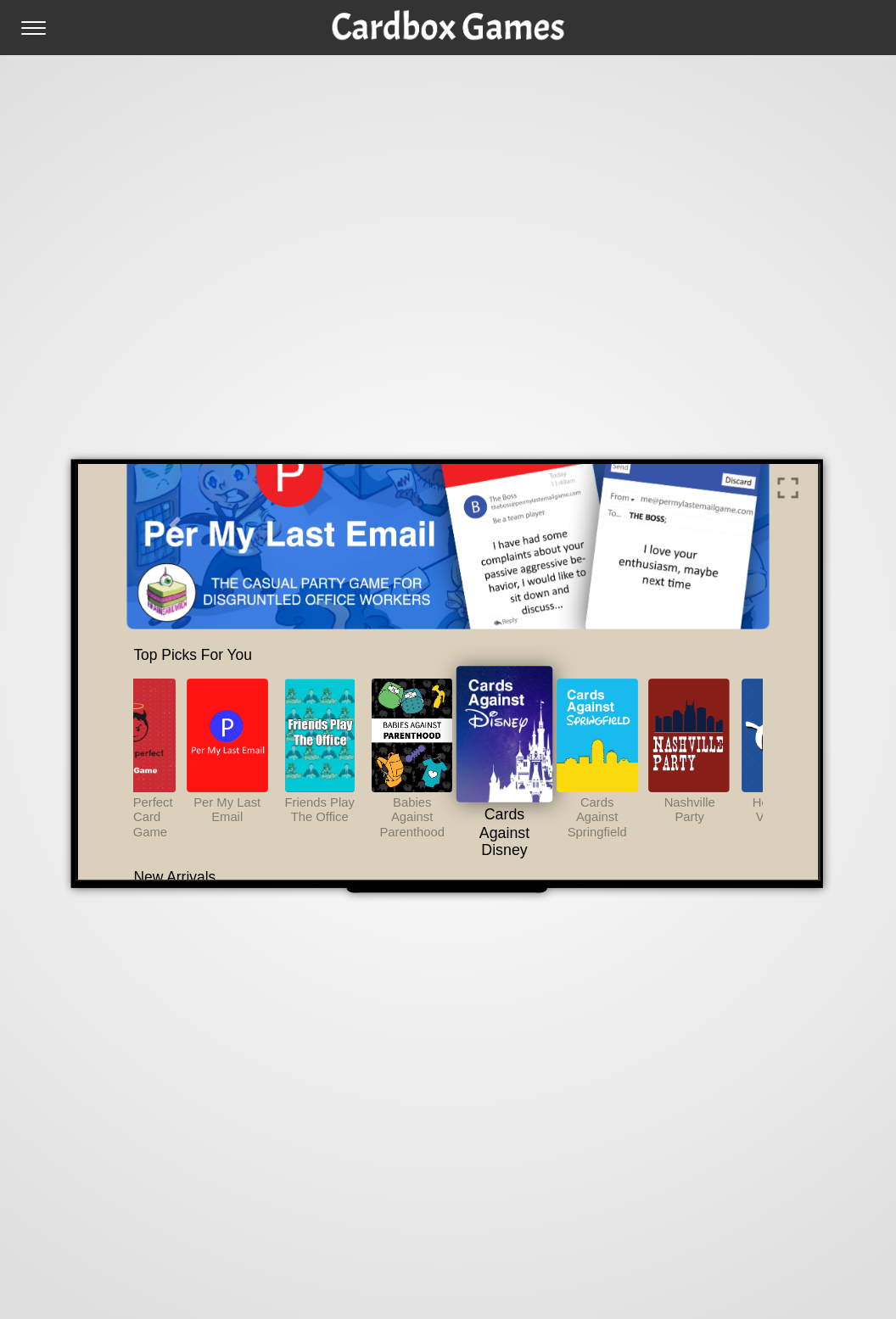
click at [518, 756] on img at bounding box center [501, 731] width 97 height 136
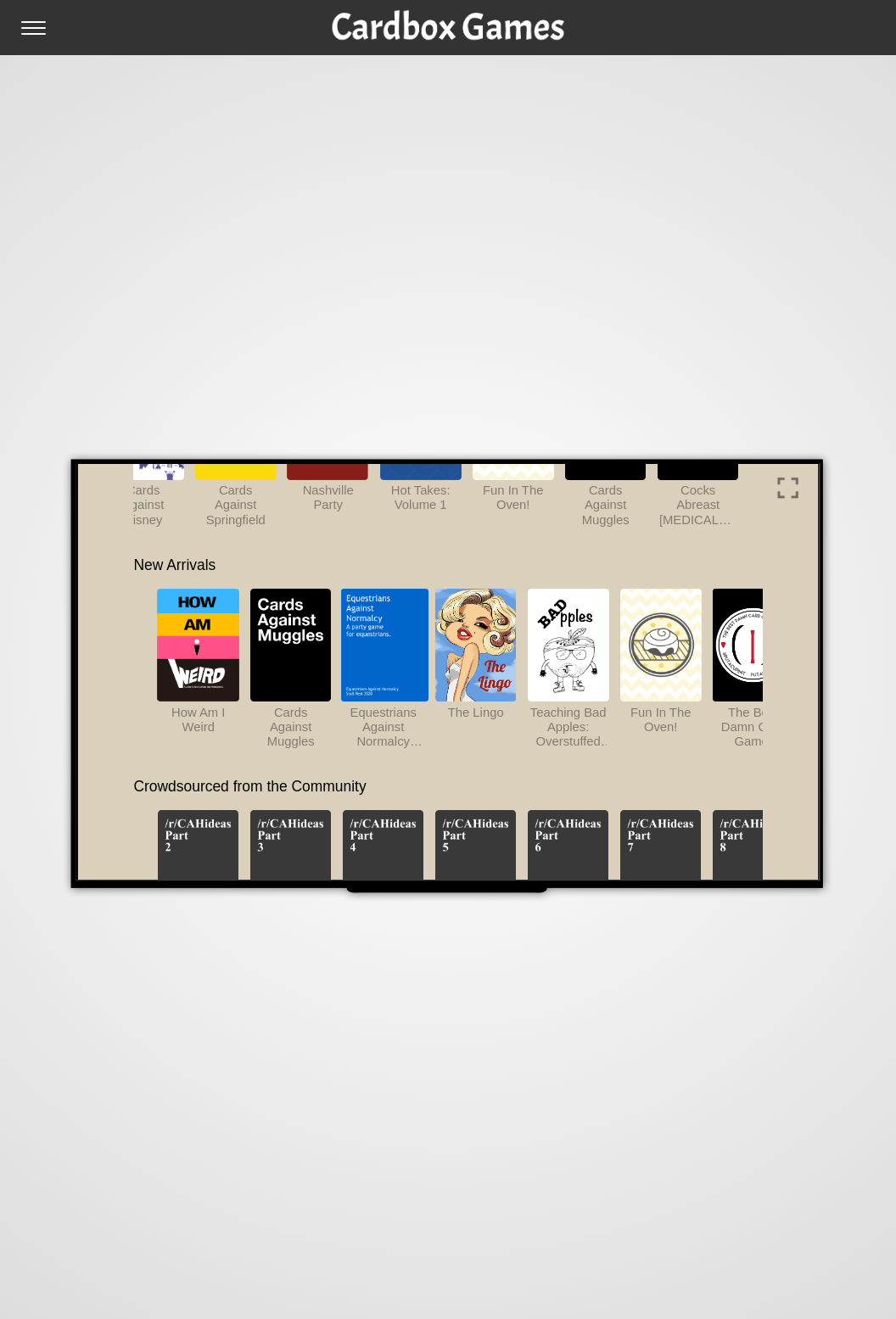
scroll to position [419, 0]
click at [593, 657] on img at bounding box center [566, 643] width 82 height 113
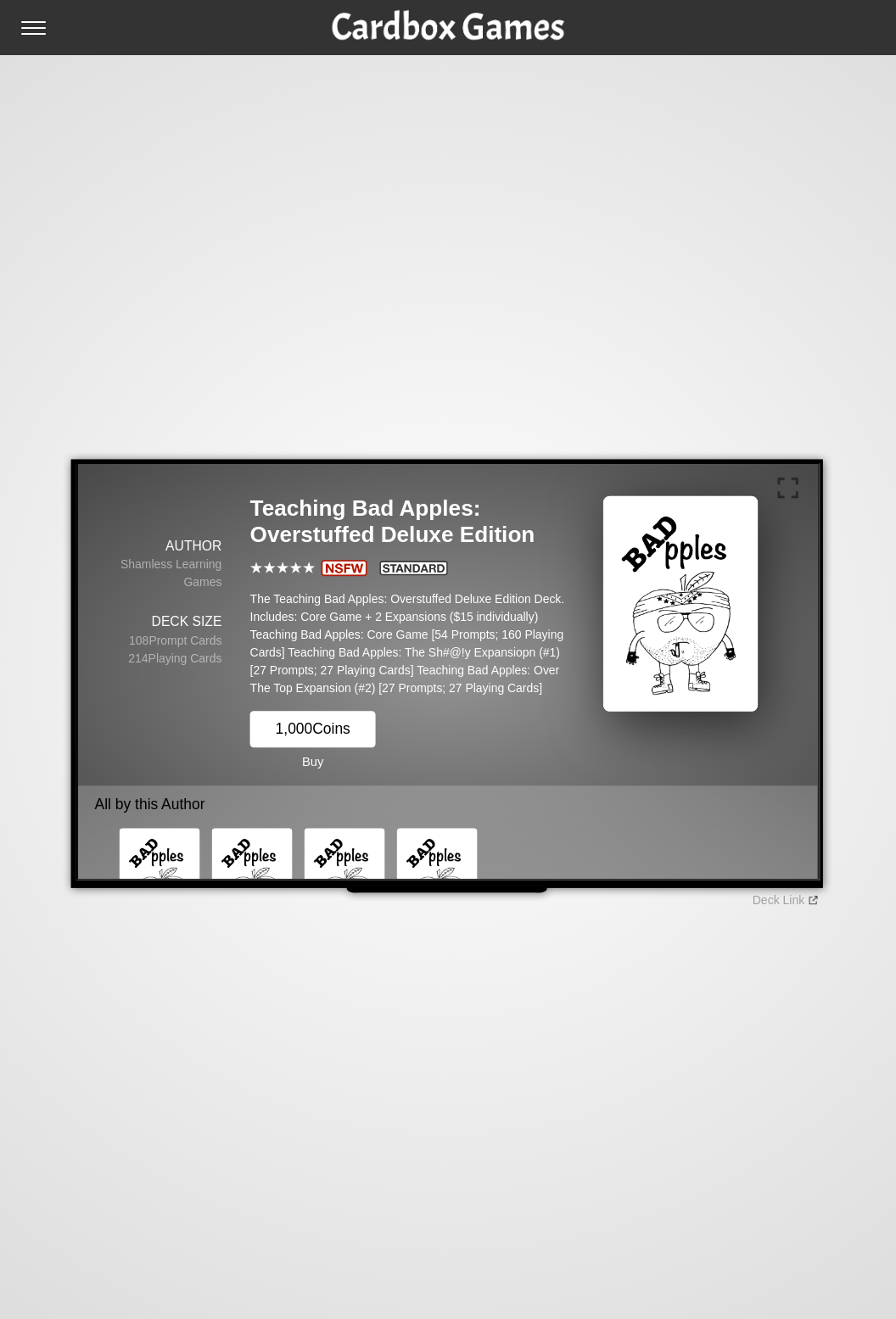
click at [808, 1297] on div "🏠 Homepage 🍎 Apple TV 🔥 Fire TV 🤔 FAQ Deck Link" at bounding box center [448, 660] width 896 height 1319
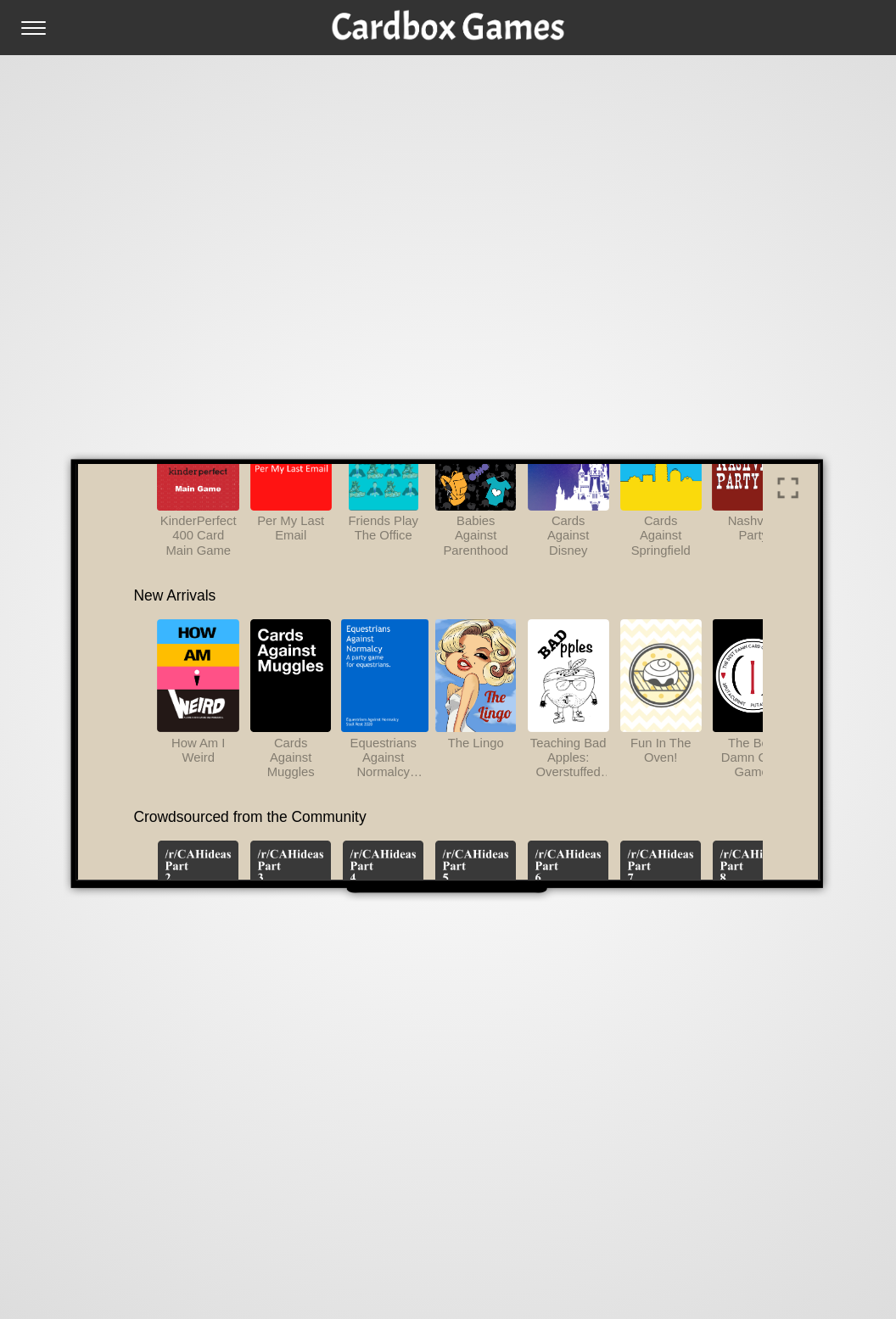
scroll to position [391, 0]
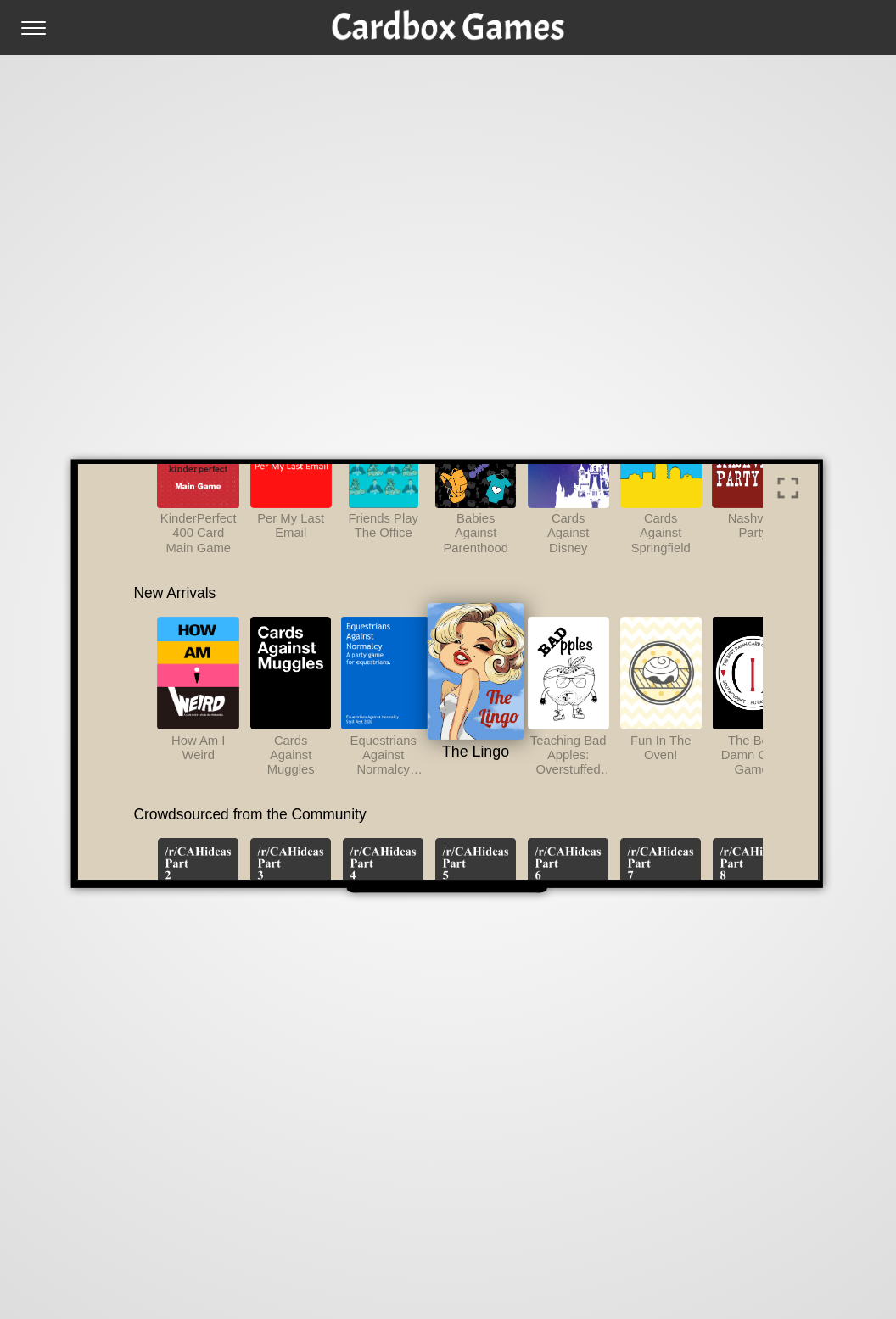
click at [477, 715] on img at bounding box center [473, 670] width 96 height 136
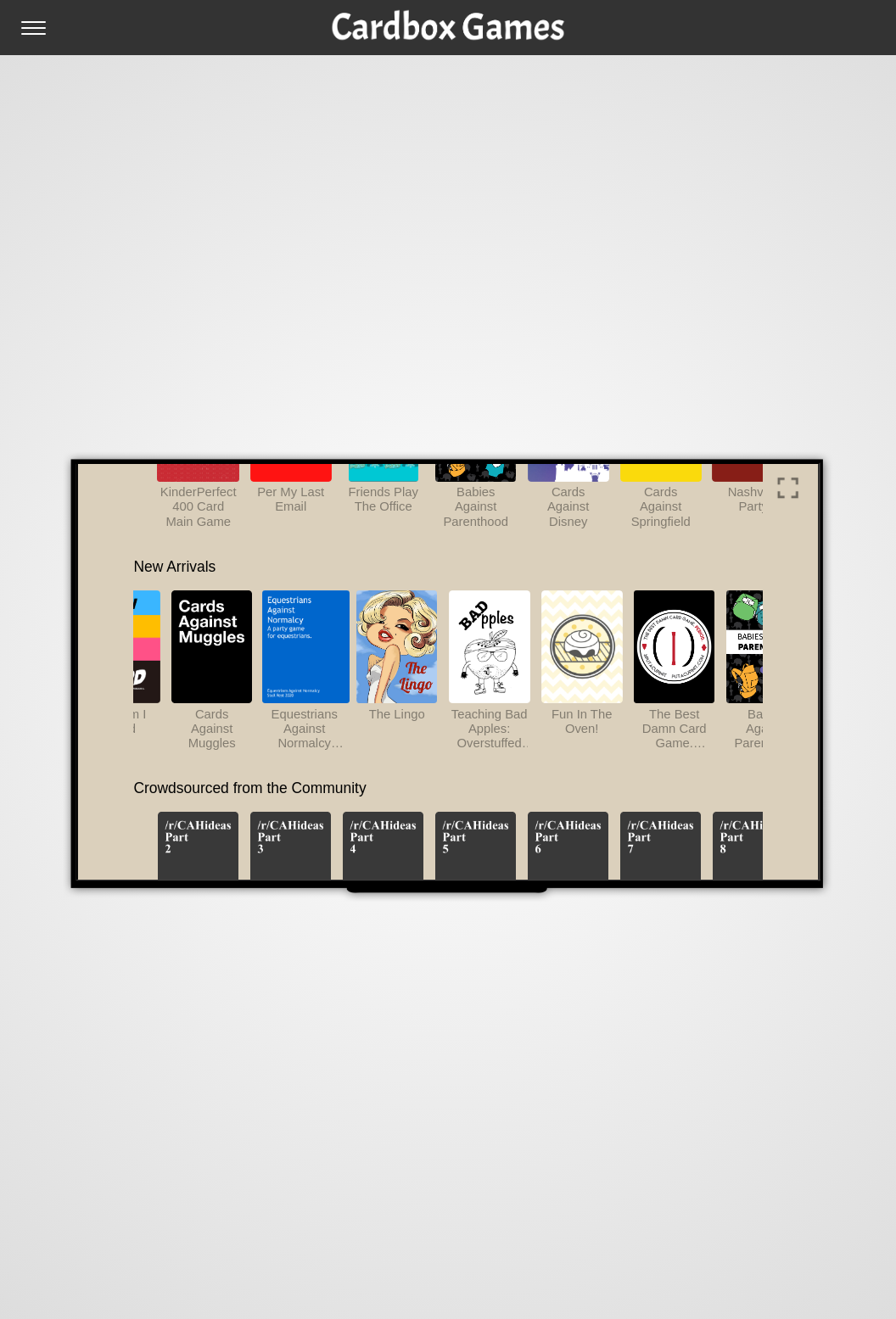
scroll to position [0, 76]
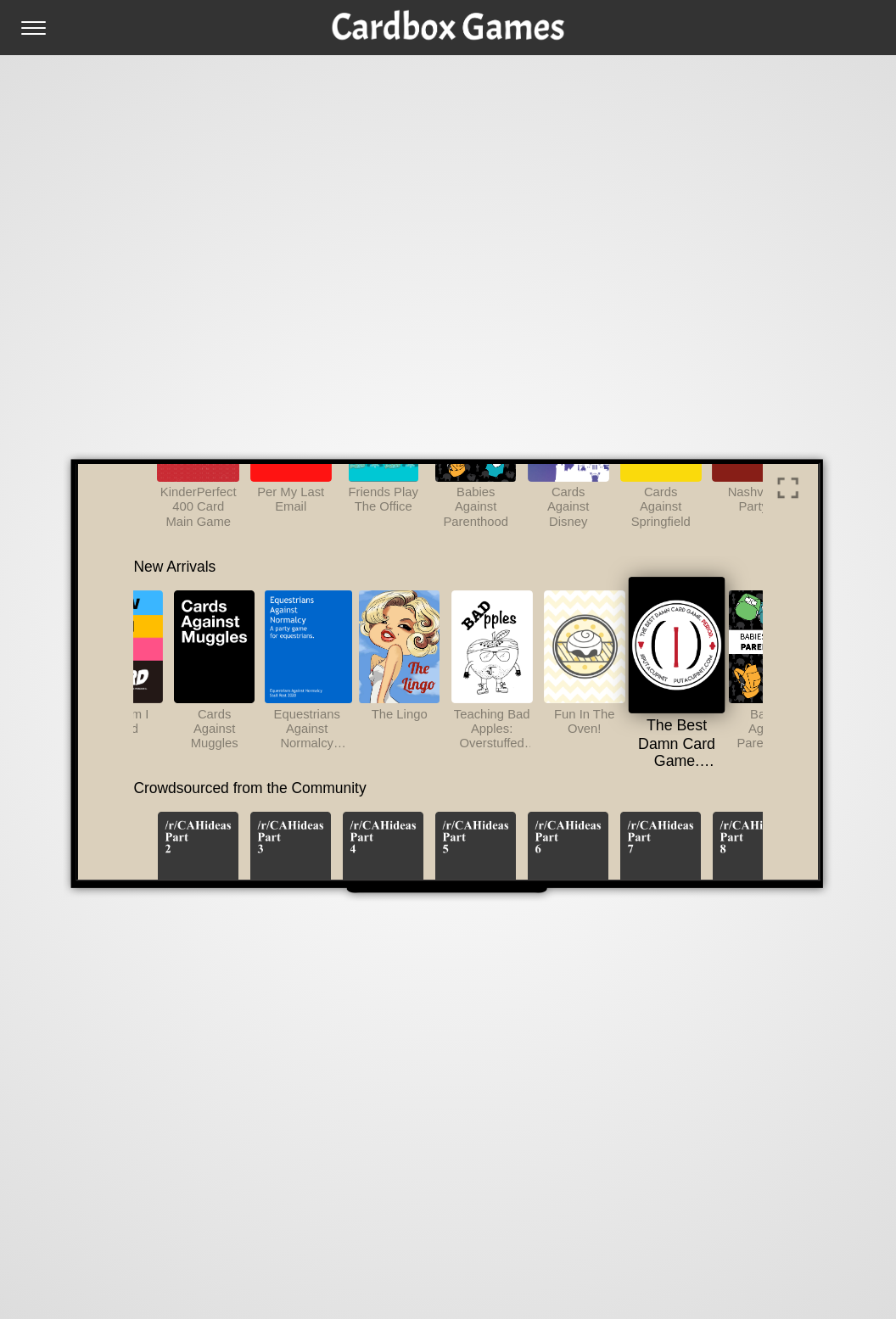
click at [666, 687] on img at bounding box center [673, 643] width 96 height 136
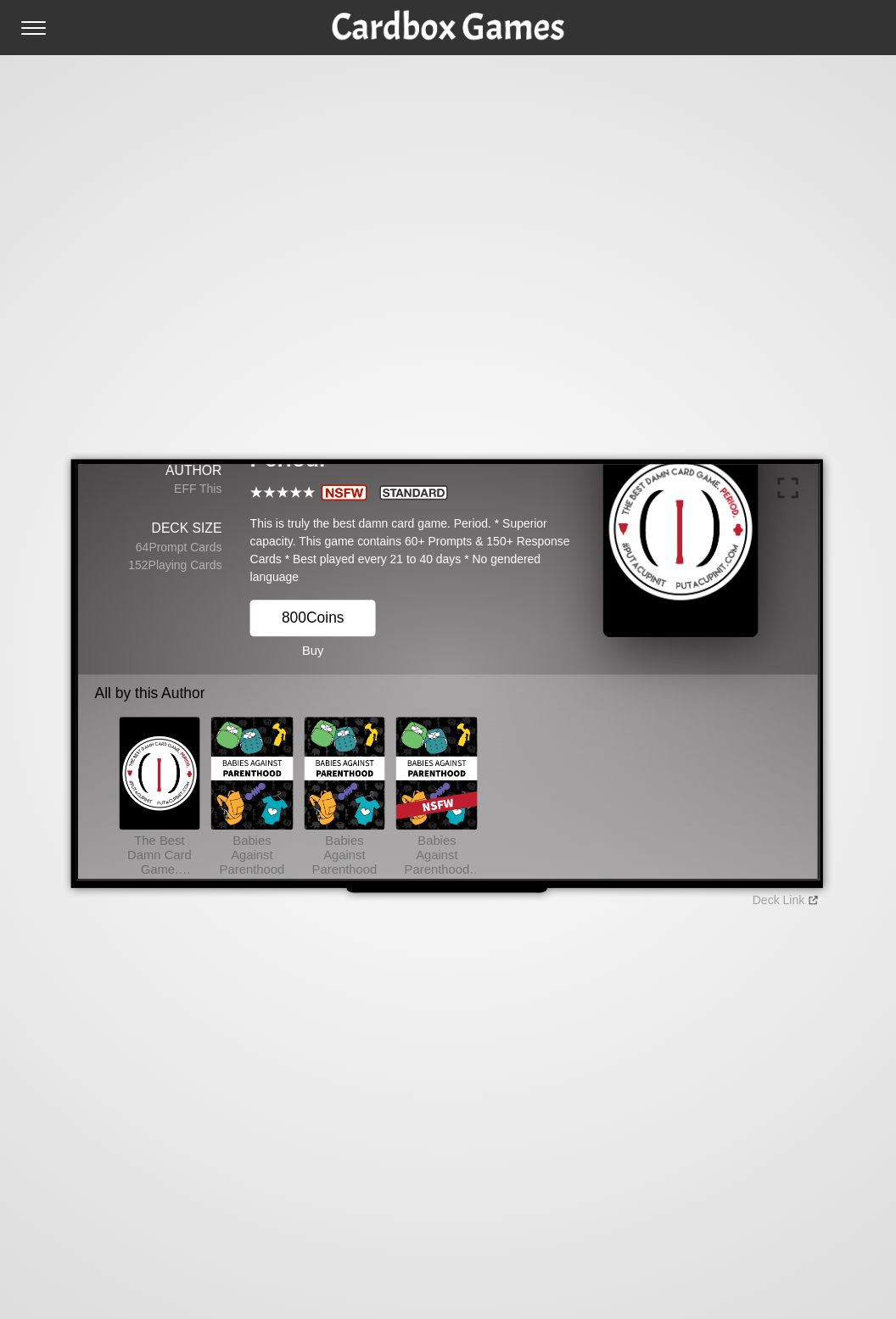
scroll to position [76, 0]
click at [680, 574] on img at bounding box center [678, 527] width 156 height 217
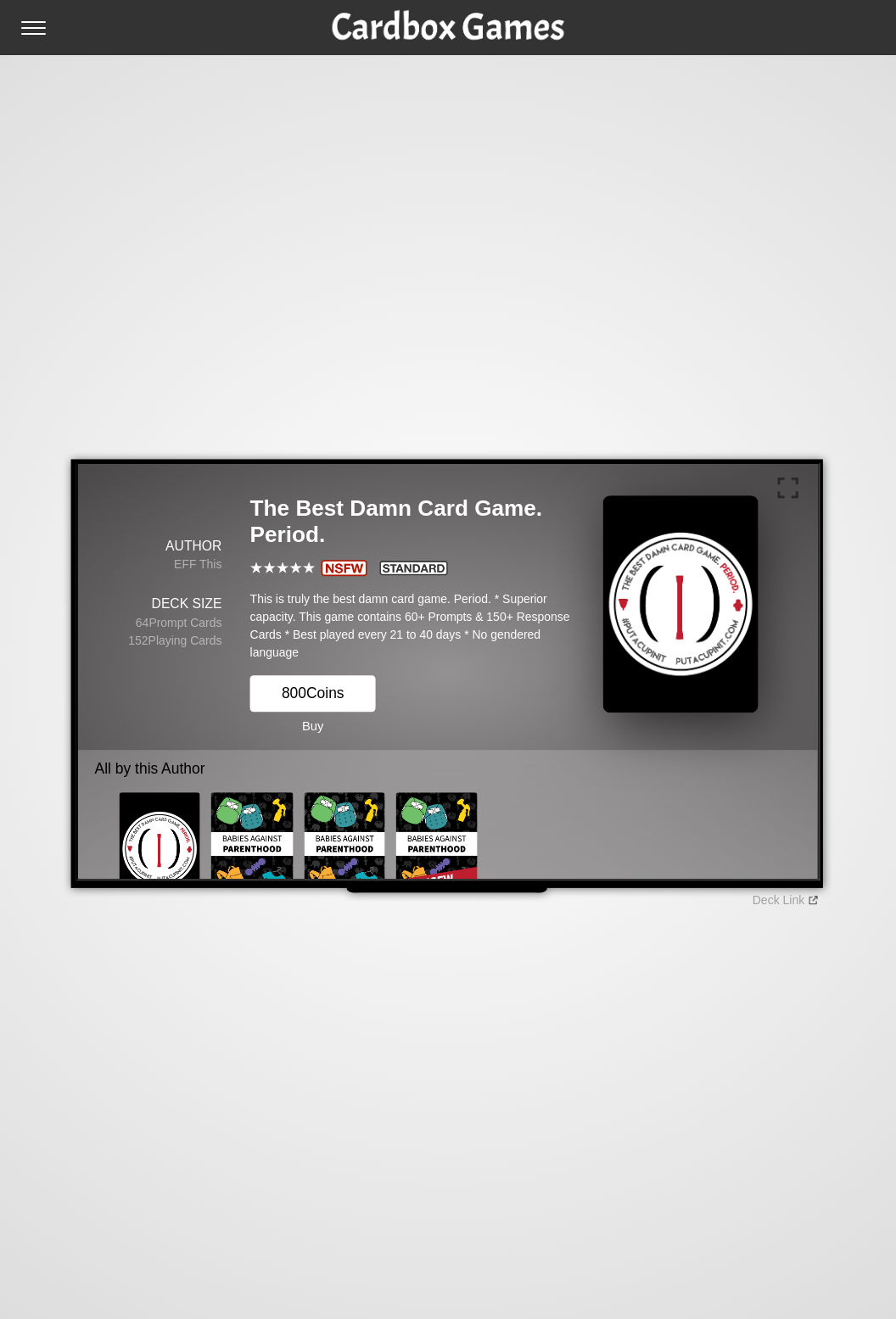
scroll to position [2, 0]
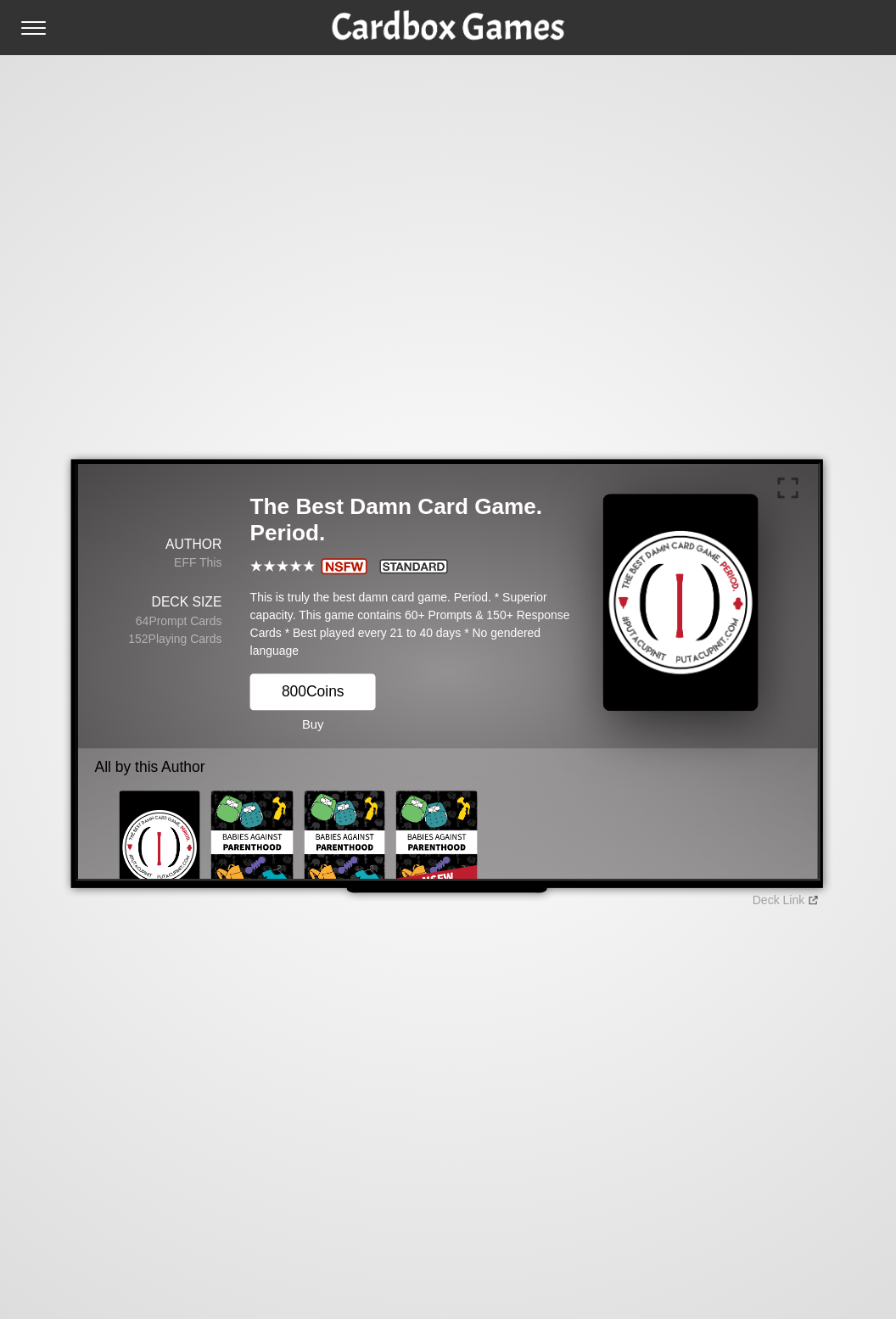
click at [467, 618] on p "This is truly the best damn card game. Period. * Superior capacity. This game c…" at bounding box center [409, 618] width 325 height 81
click at [349, 573] on div "The Best Damn Card Game. Period. This is truly the best damn card game. Period.…" at bounding box center [409, 612] width 353 height 269
